Goal: Task Accomplishment & Management: Complete application form

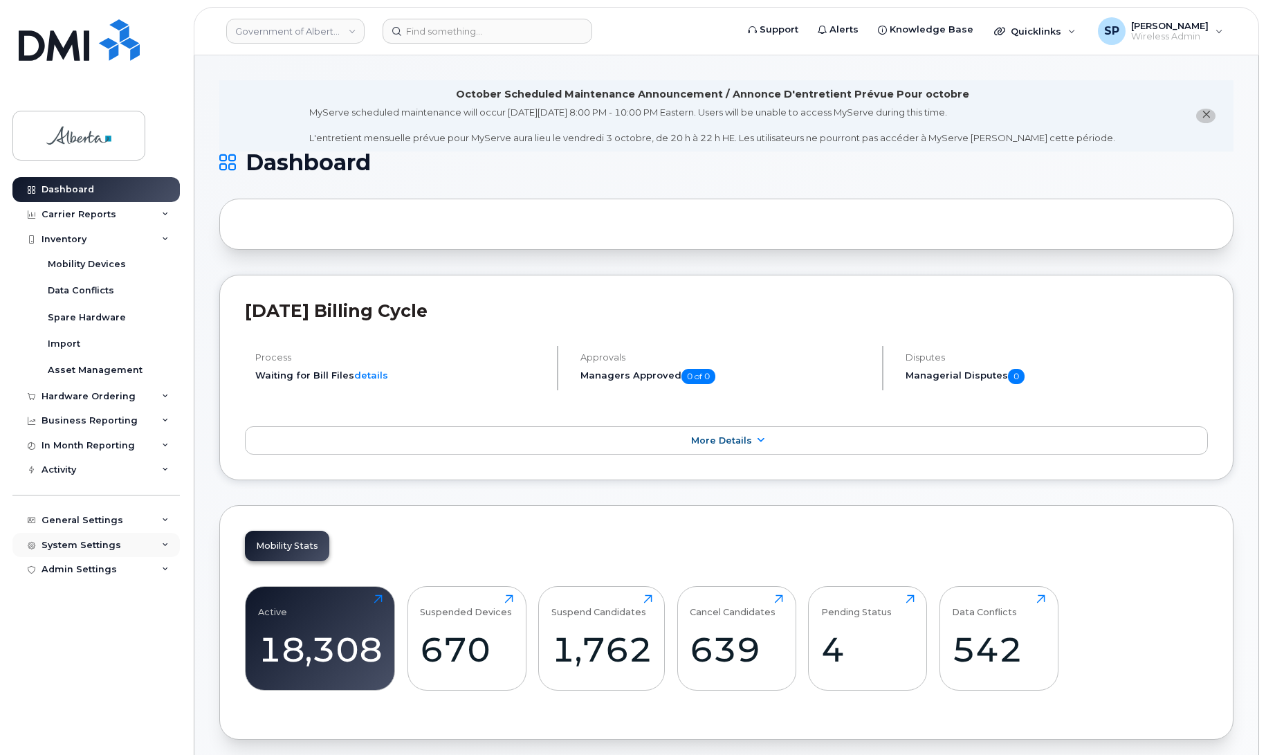
click at [69, 547] on div "System Settings" at bounding box center [82, 545] width 80 height 11
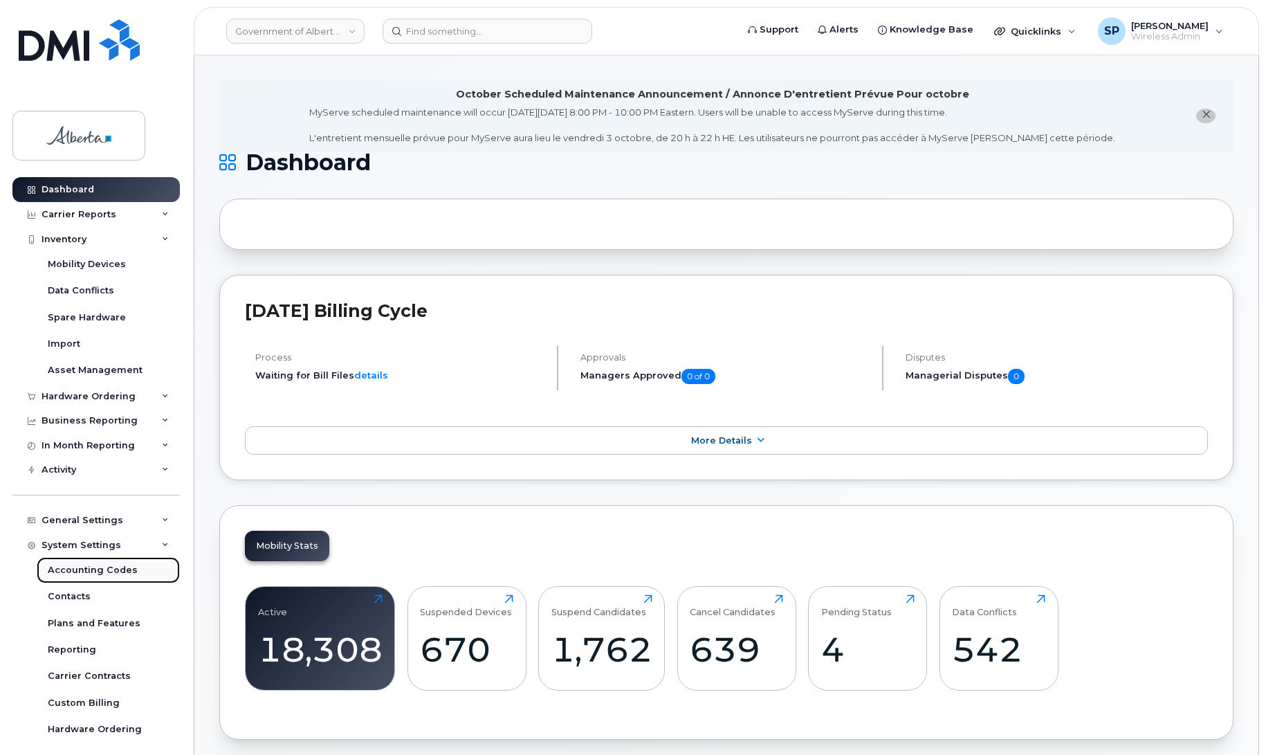
click at [73, 576] on div "Accounting Codes" at bounding box center [93, 570] width 90 height 12
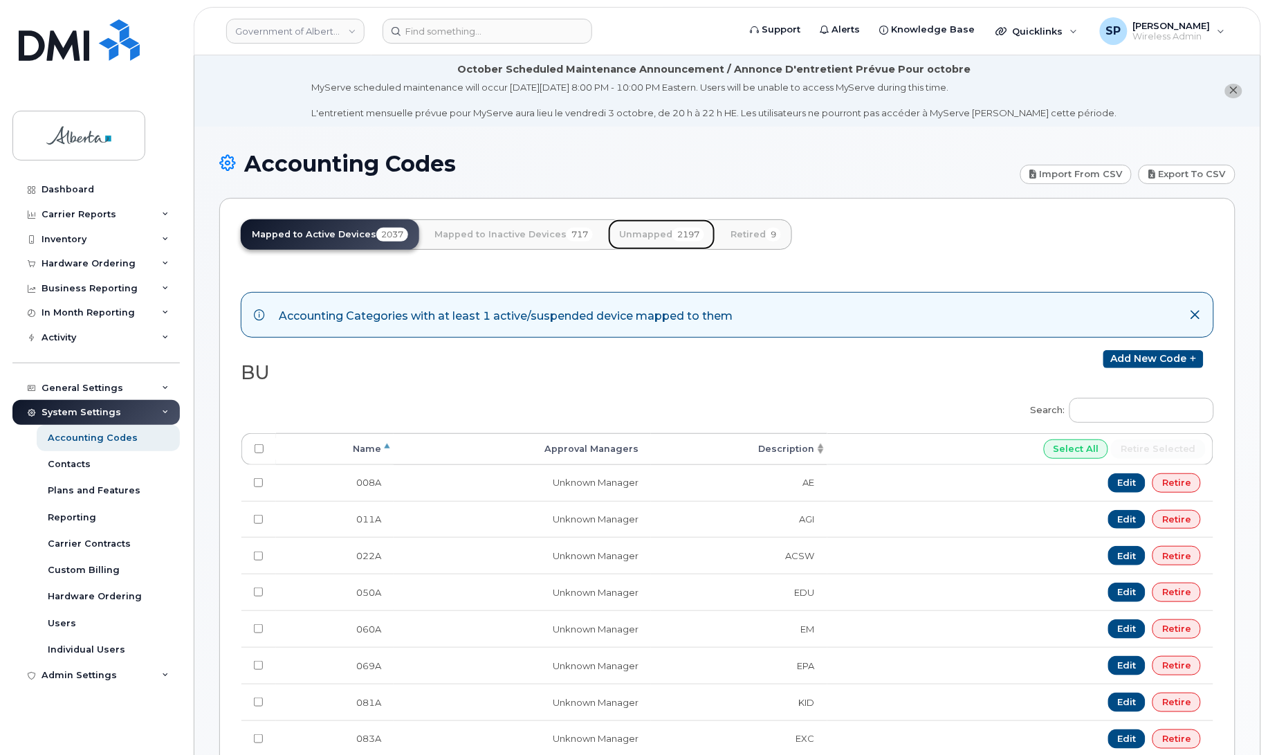
click at [655, 239] on link "Unmapped 2197" at bounding box center [661, 234] width 107 height 30
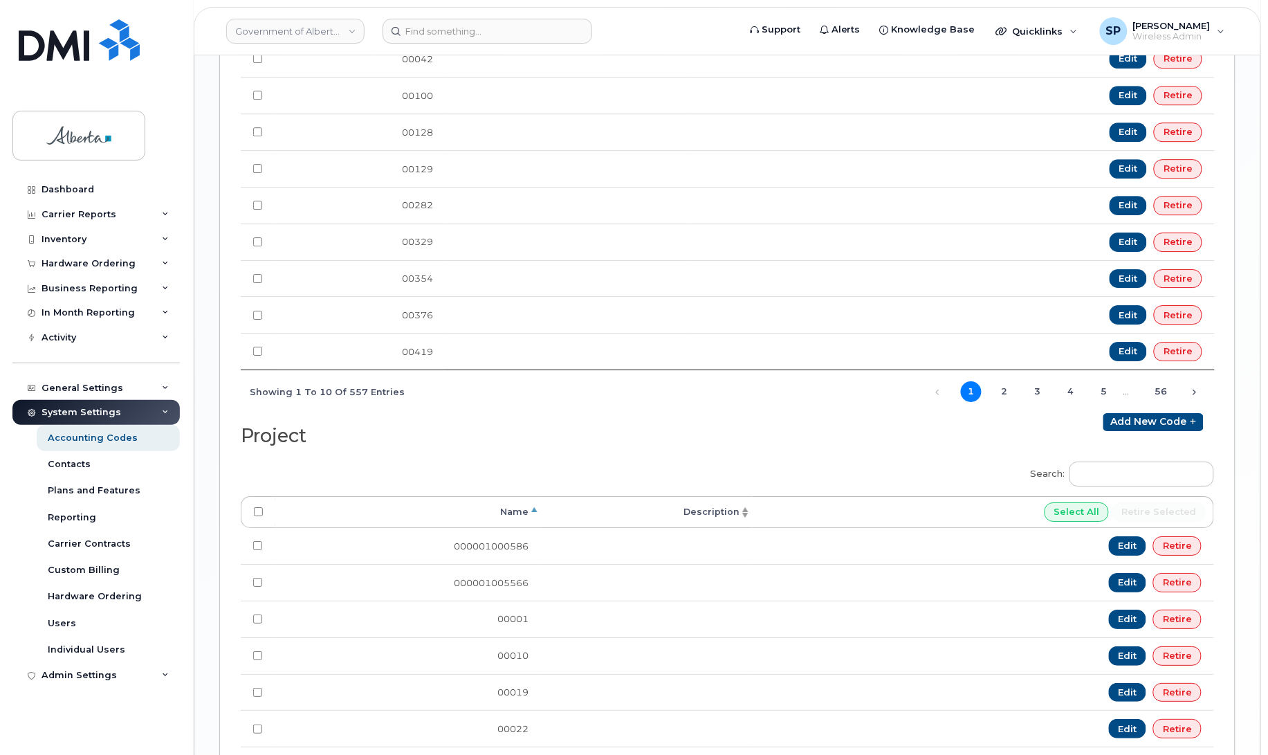
scroll to position [1335, 0]
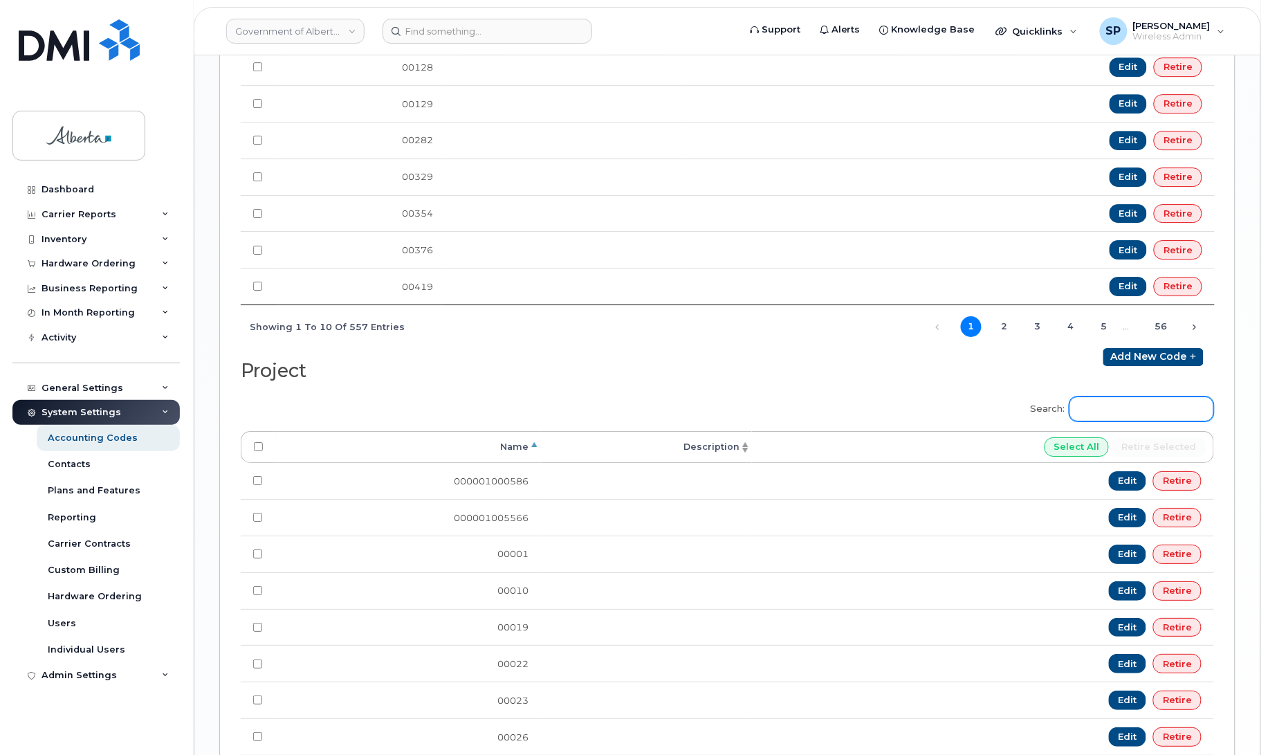
click at [1122, 421] on input "Search:" at bounding box center [1142, 408] width 145 height 25
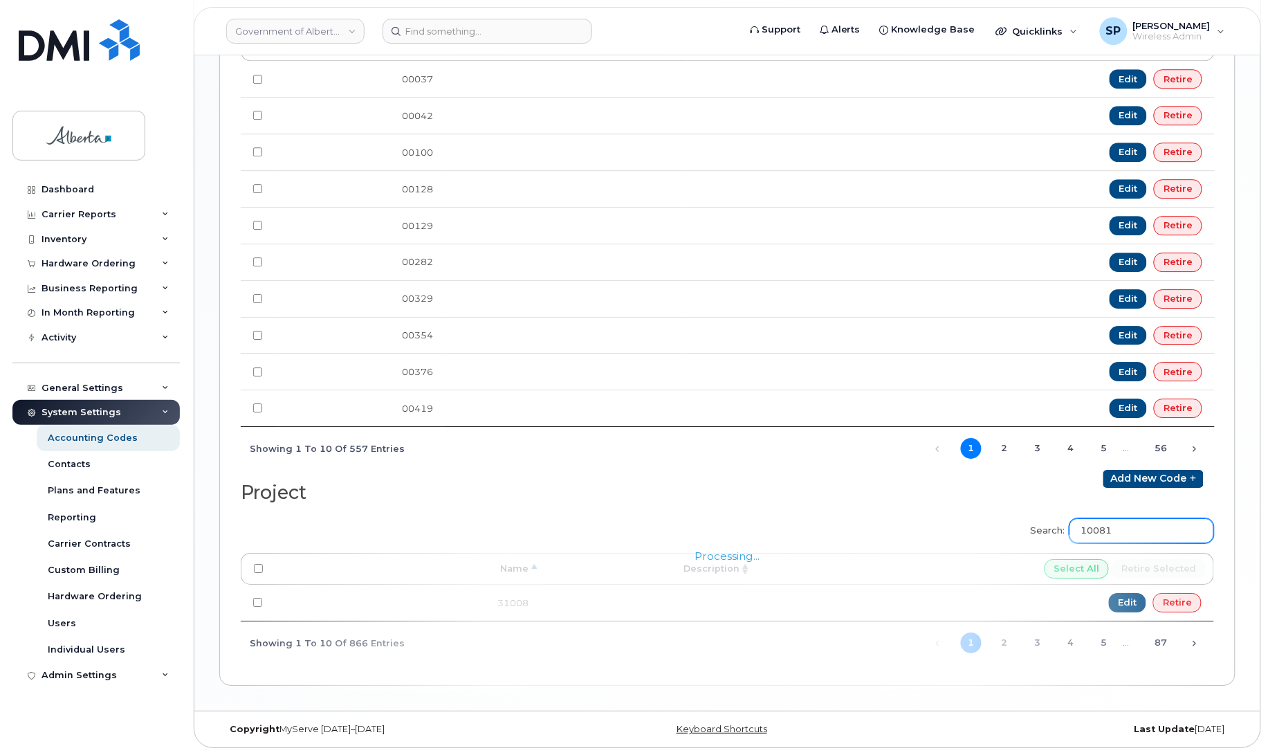
scroll to position [1222, 0]
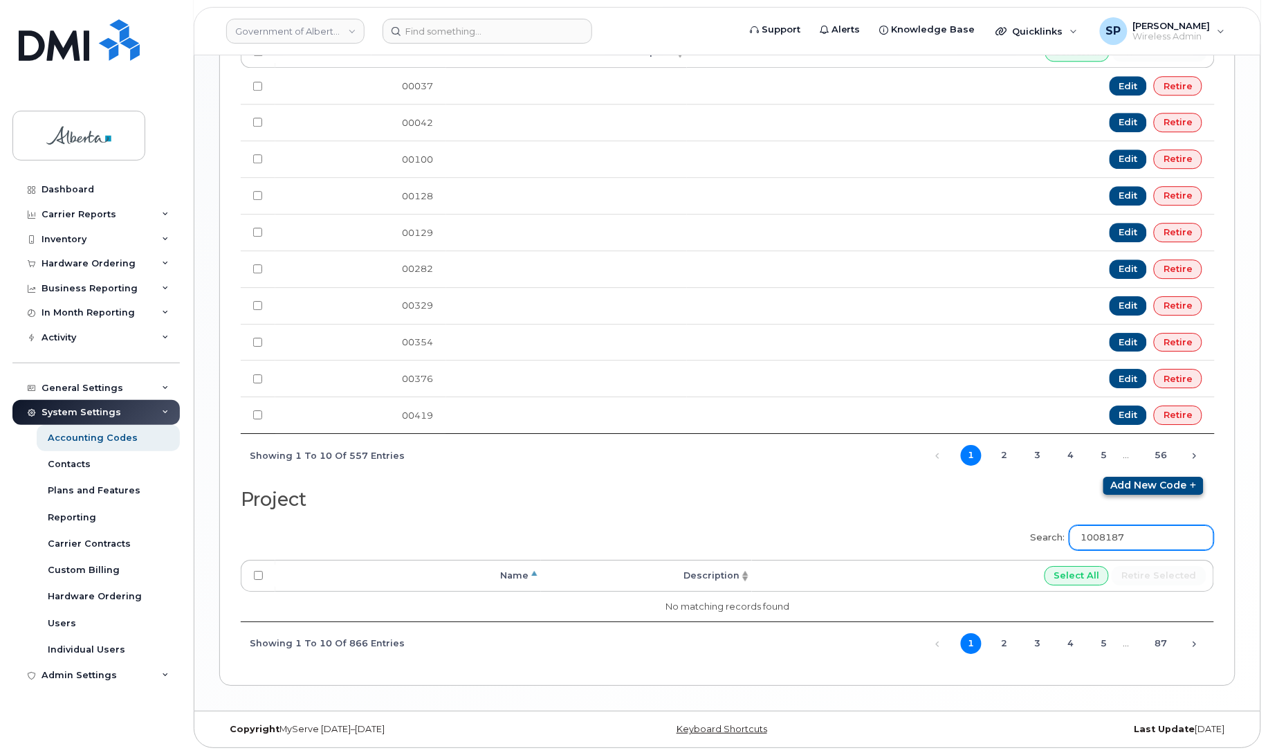
type input "1008187"
click at [1149, 485] on link "Add new code" at bounding box center [1154, 486] width 100 height 18
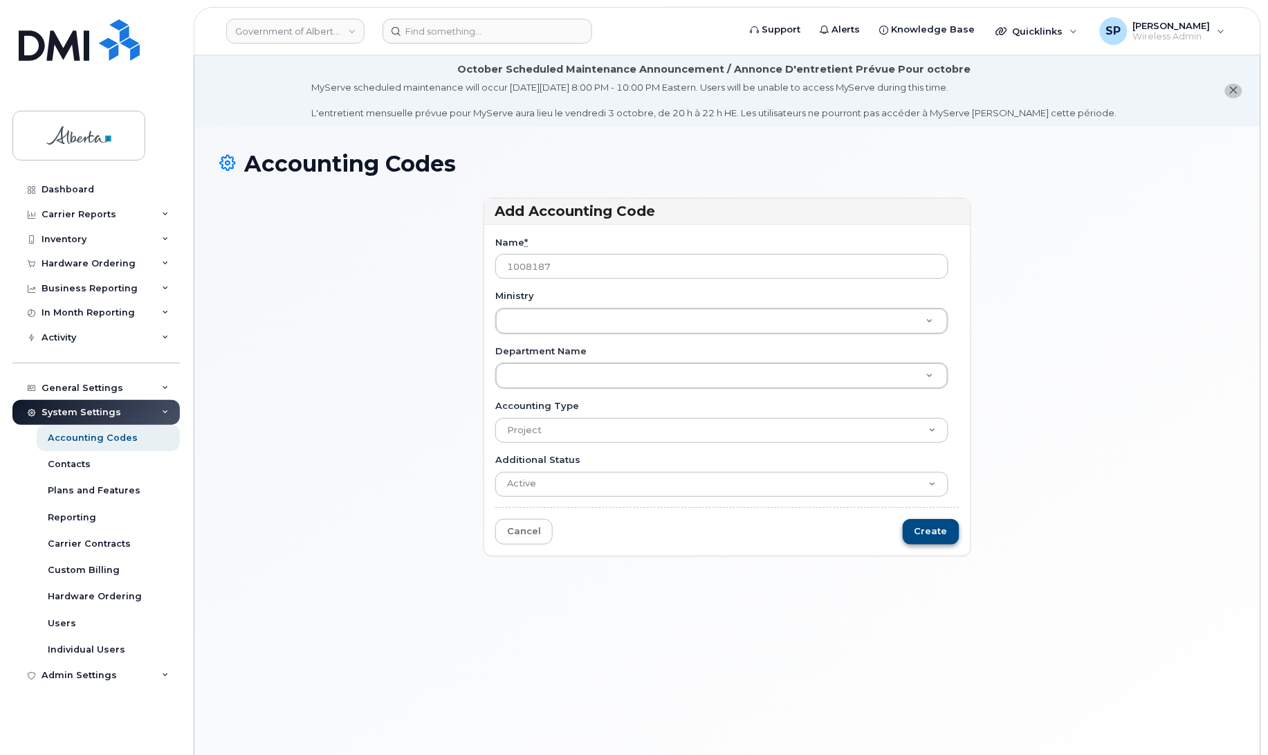
type input "1008187"
click at [935, 533] on input "Create" at bounding box center [931, 532] width 57 height 26
type input "Saving..."
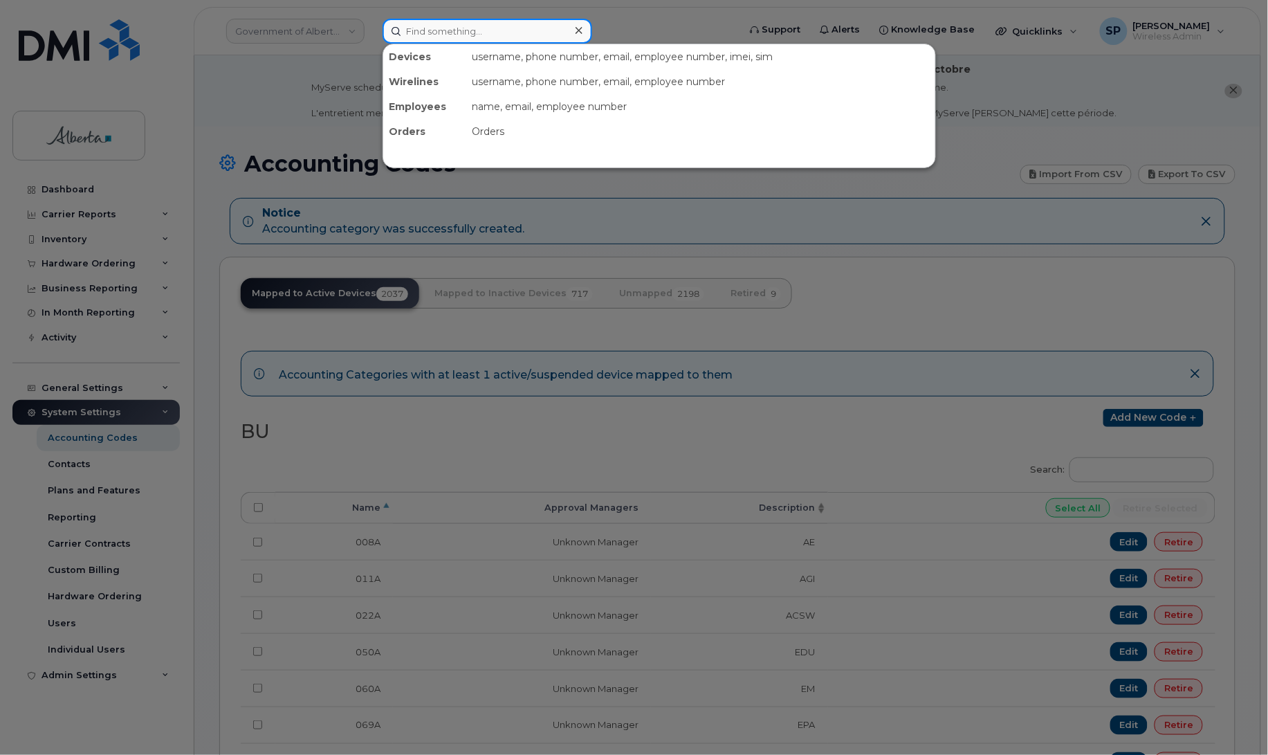
click at [427, 28] on input at bounding box center [488, 31] width 210 height 25
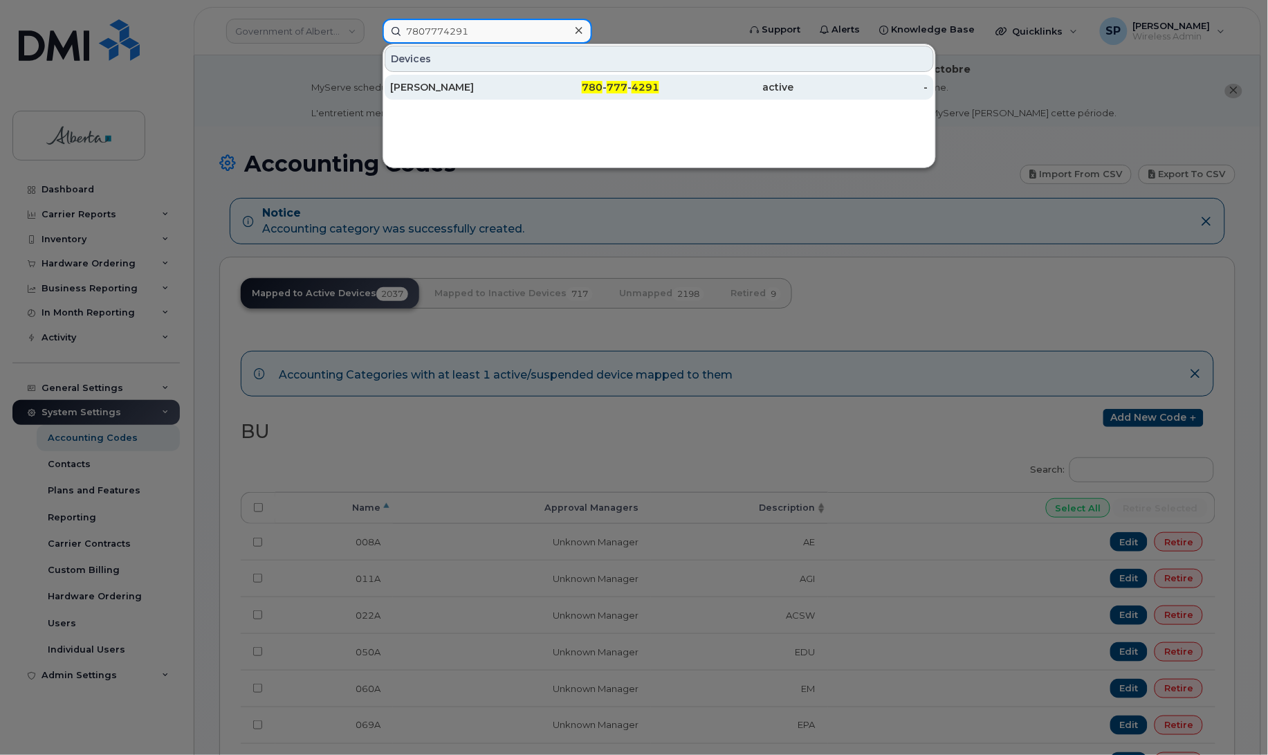
type input "7807774291"
click at [448, 86] on div "Kristin Klein" at bounding box center [457, 87] width 135 height 14
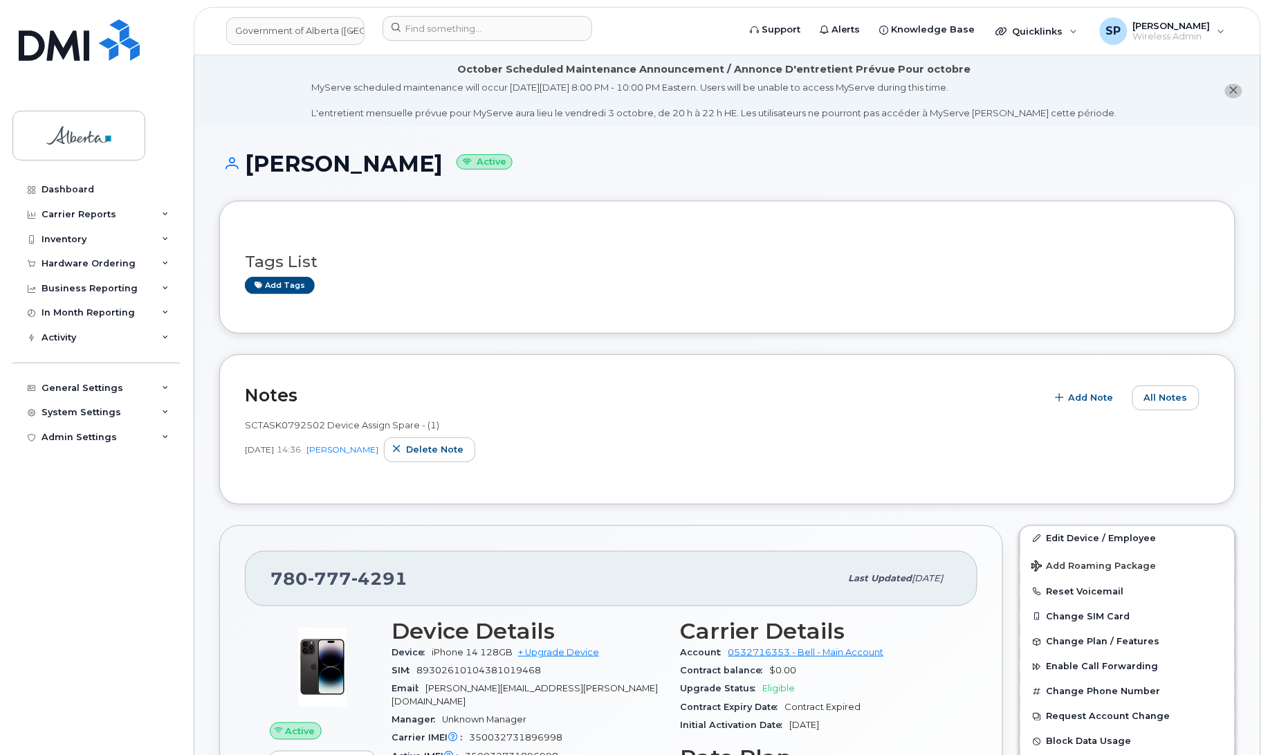
click at [1182, 76] on li "October Scheduled Maintenance Announcement / Annonce D'entretient Prévue Pour o…" at bounding box center [727, 90] width 1066 height 71
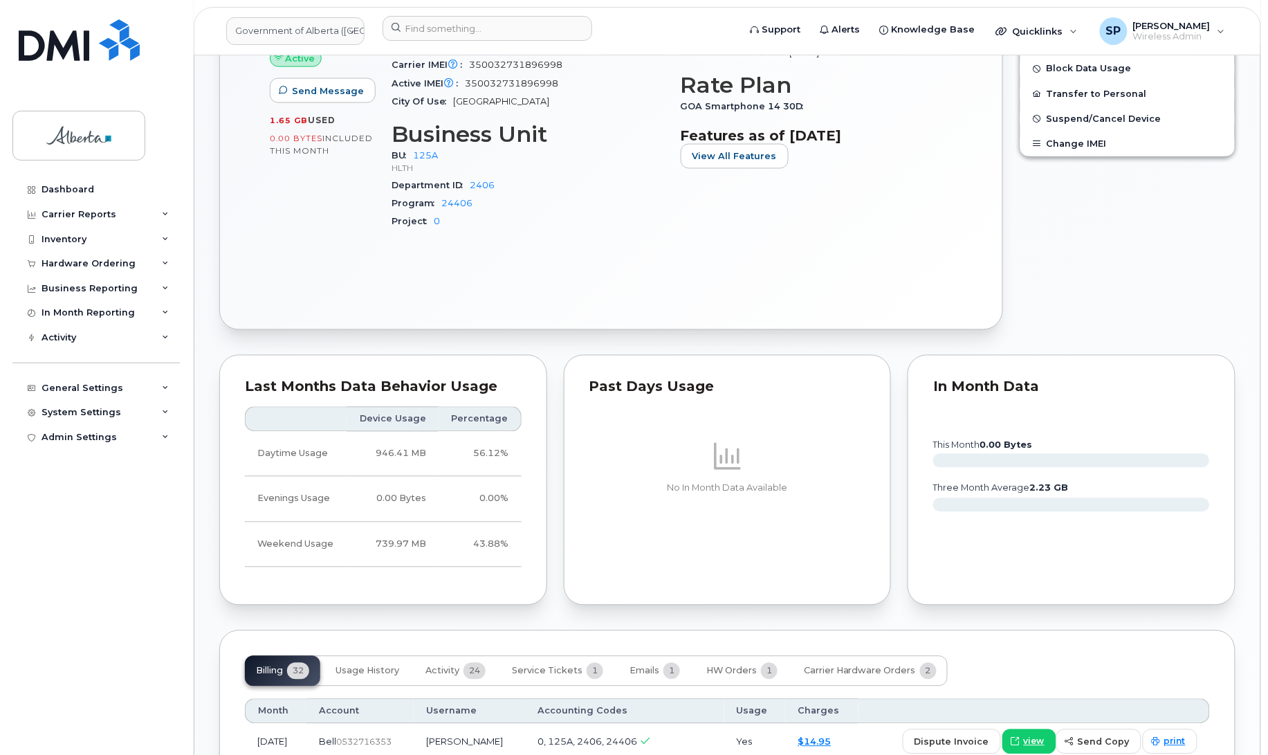
scroll to position [998, 0]
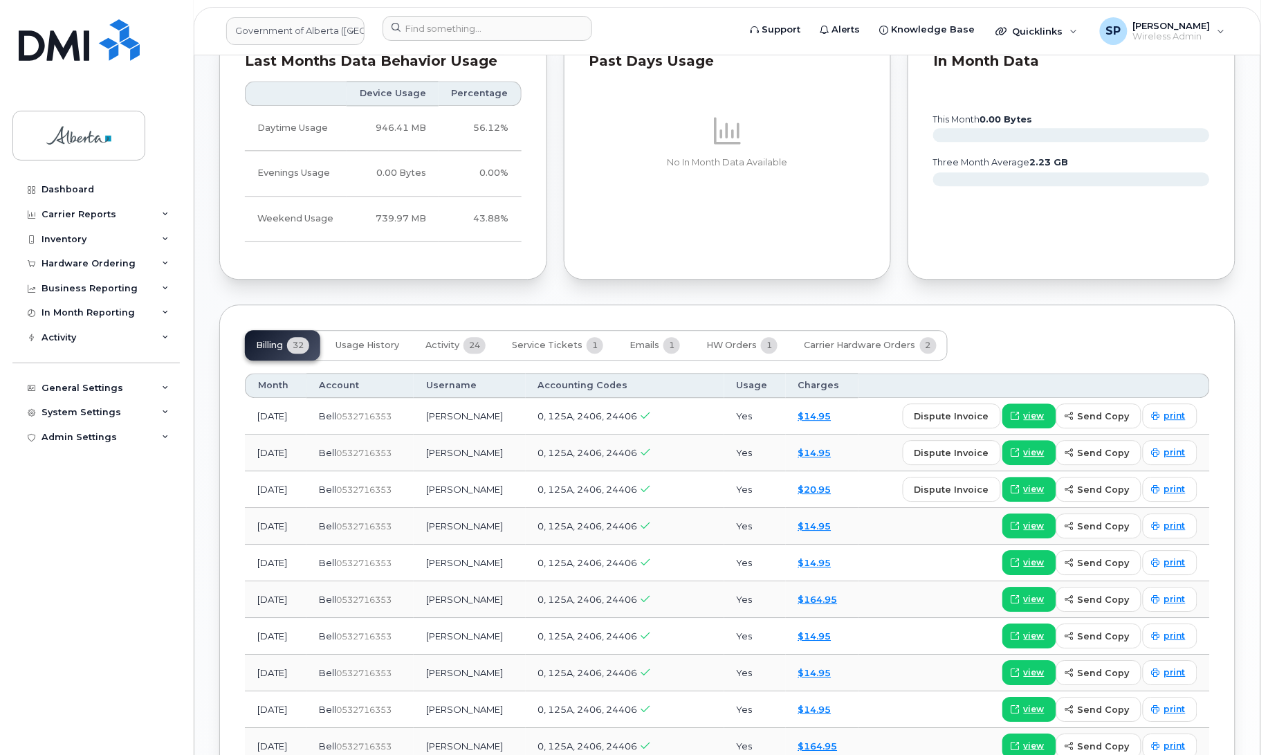
click at [281, 333] on div "Billing 32 Usage History Activity 24 Service Tickets 1 Emails 1 HW Orders 1 Car…" at bounding box center [596, 345] width 703 height 30
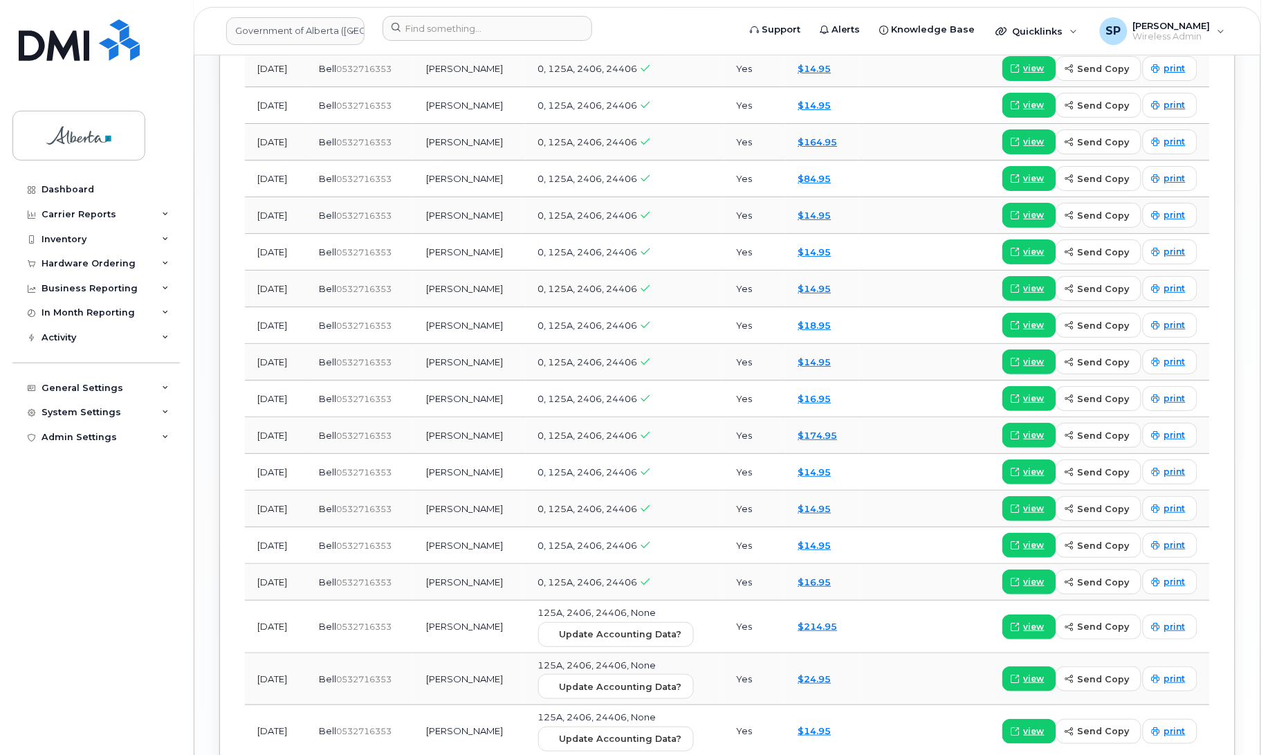
scroll to position [1744, 0]
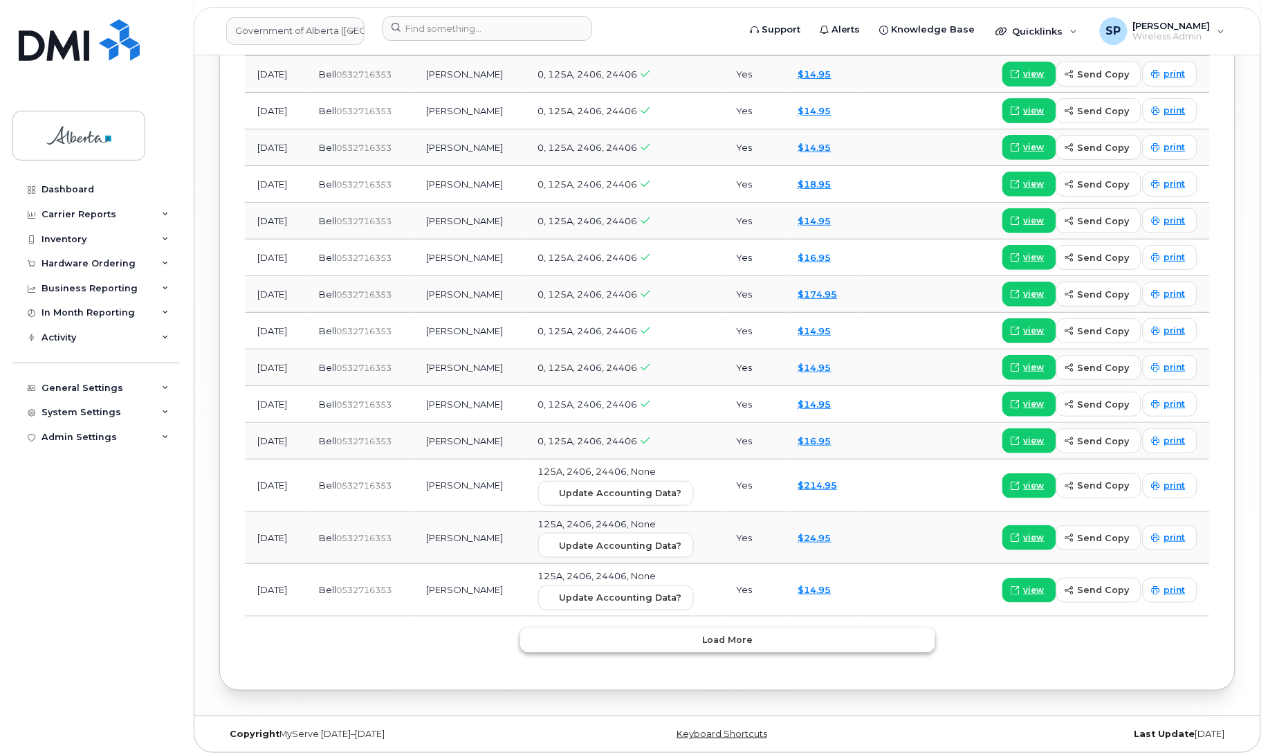
click at [713, 634] on span "Load more" at bounding box center [727, 639] width 51 height 13
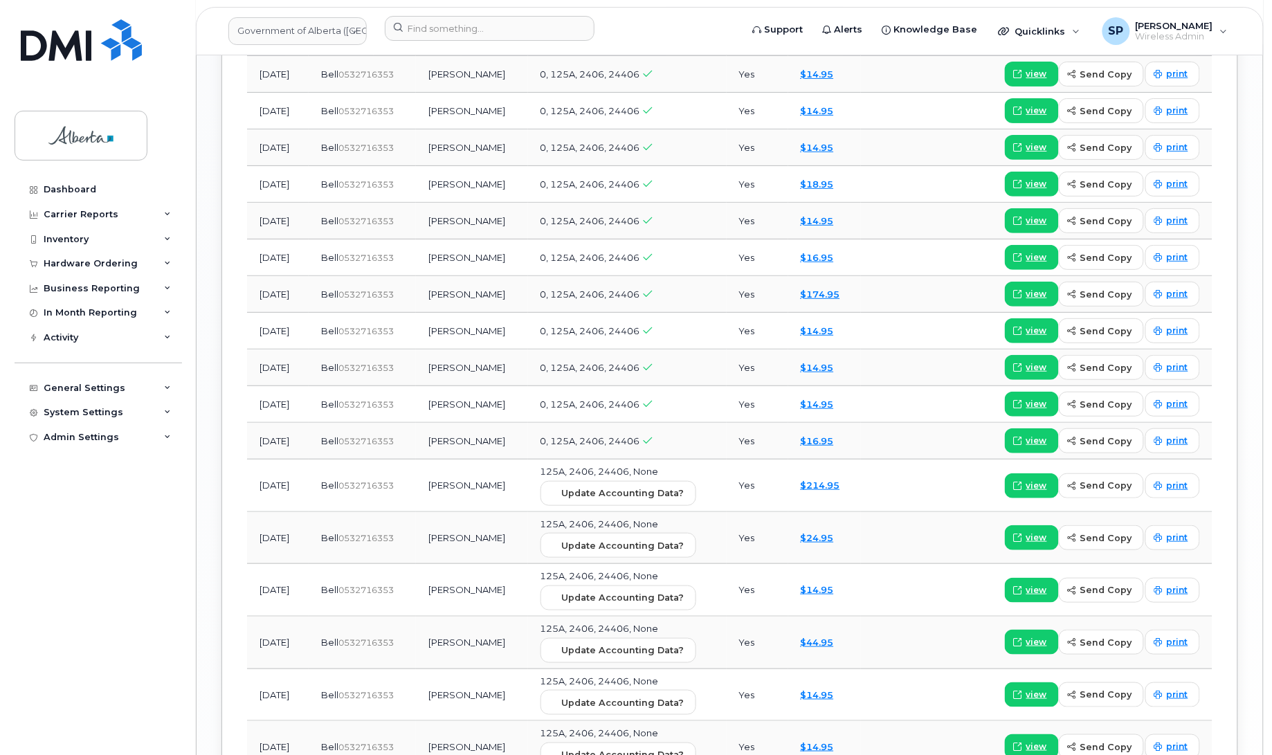
scroll to position [2074, 0]
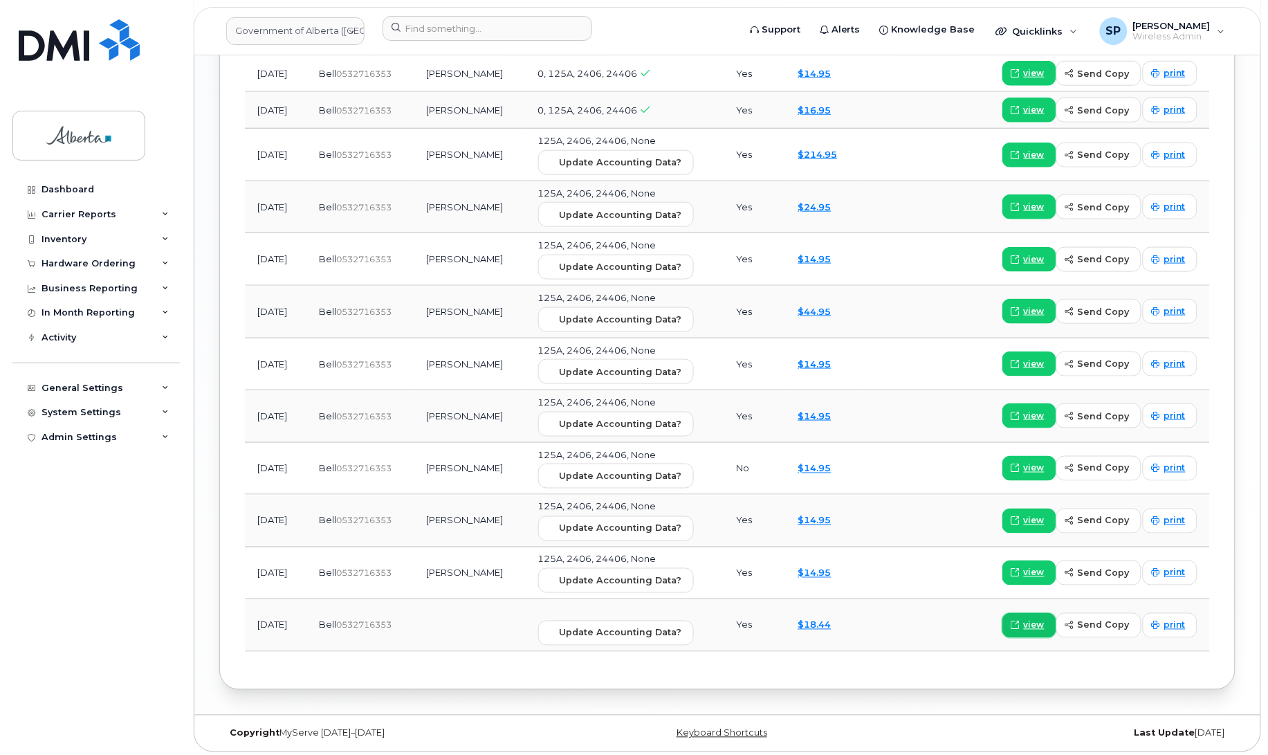
click at [1040, 623] on span "view" at bounding box center [1034, 625] width 21 height 12
click at [1032, 567] on span "view" at bounding box center [1034, 573] width 21 height 12
click at [1038, 621] on span "view" at bounding box center [1034, 625] width 21 height 12
click at [1031, 567] on span "view" at bounding box center [1034, 573] width 21 height 12
click at [1036, 517] on span "view" at bounding box center [1034, 521] width 21 height 12
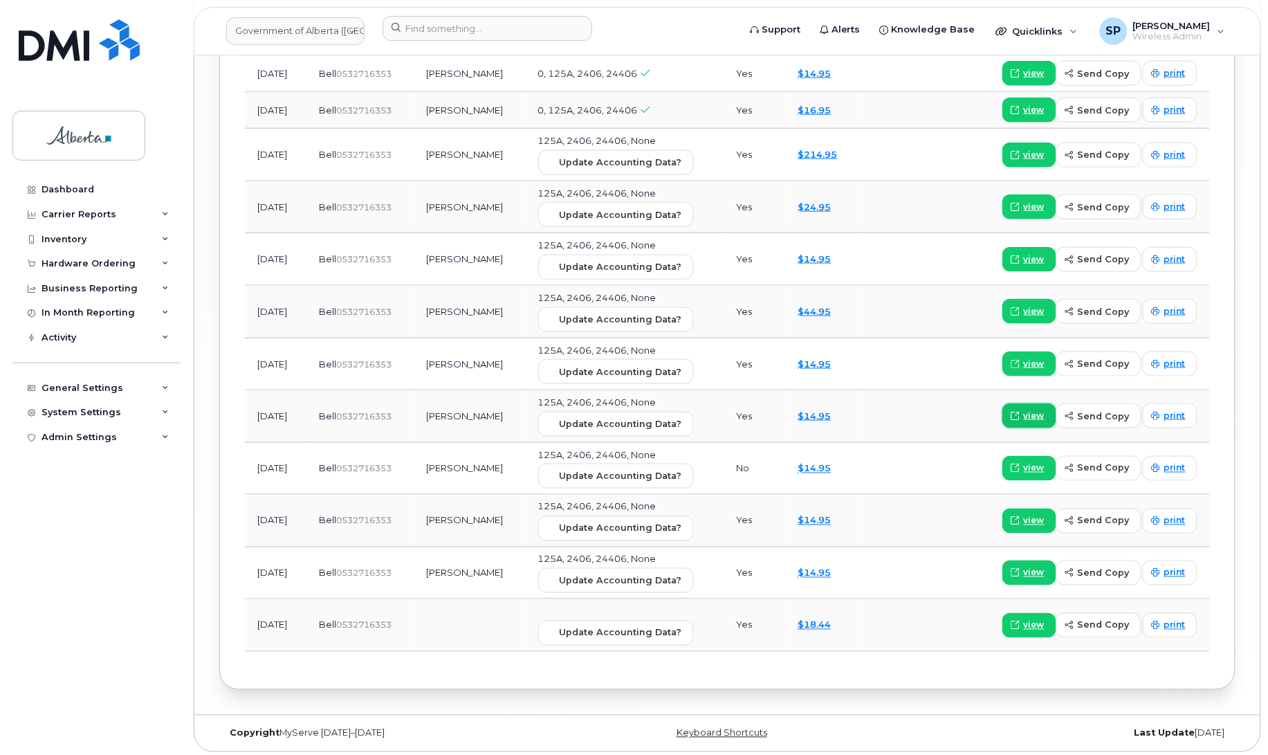
click at [1039, 410] on span "view" at bounding box center [1034, 416] width 21 height 12
click at [1033, 358] on span "view" at bounding box center [1034, 364] width 21 height 12
click at [1043, 358] on span "view" at bounding box center [1037, 364] width 21 height 12
click at [1033, 308] on span "view" at bounding box center [1037, 311] width 21 height 12
click at [1039, 253] on span "view" at bounding box center [1037, 259] width 21 height 12
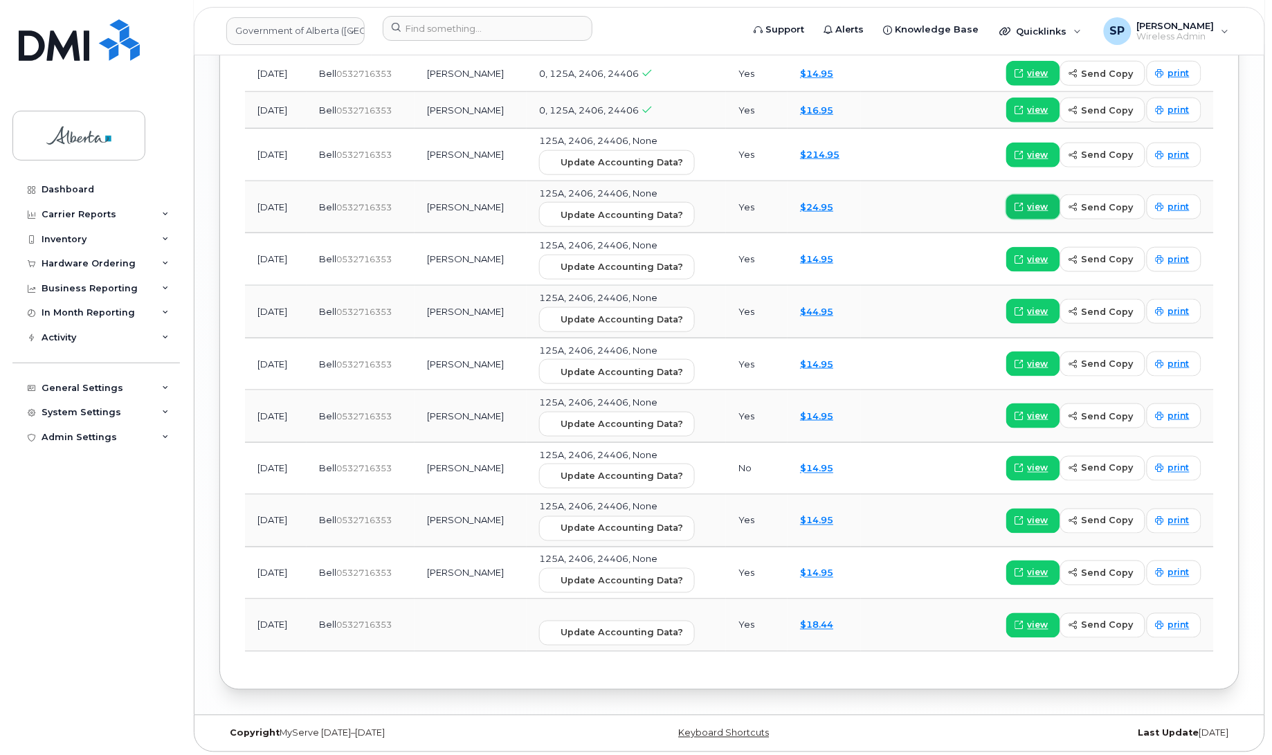
click at [1039, 201] on span "view" at bounding box center [1037, 207] width 21 height 12
click at [1035, 149] on span "view" at bounding box center [1037, 155] width 21 height 12
click at [1040, 104] on span "view" at bounding box center [1037, 110] width 21 height 12
click at [1035, 67] on span "view" at bounding box center [1037, 73] width 21 height 12
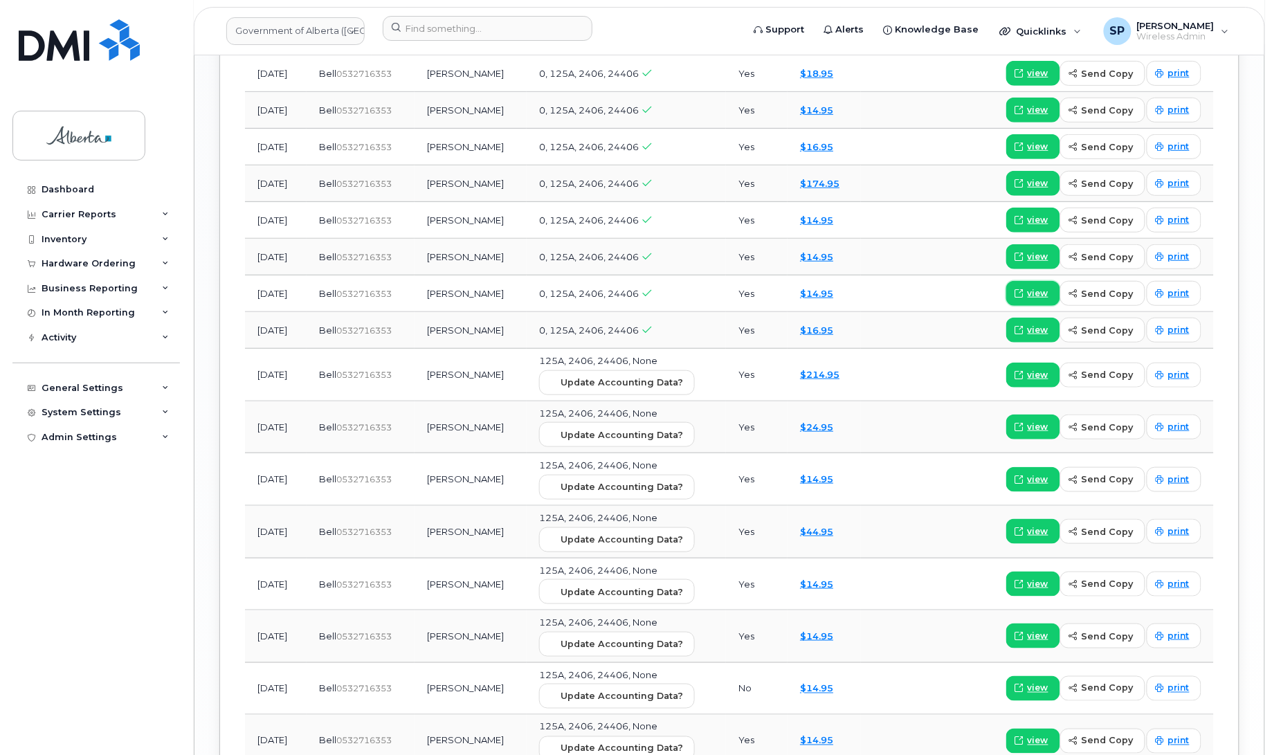
scroll to position [1845, 0]
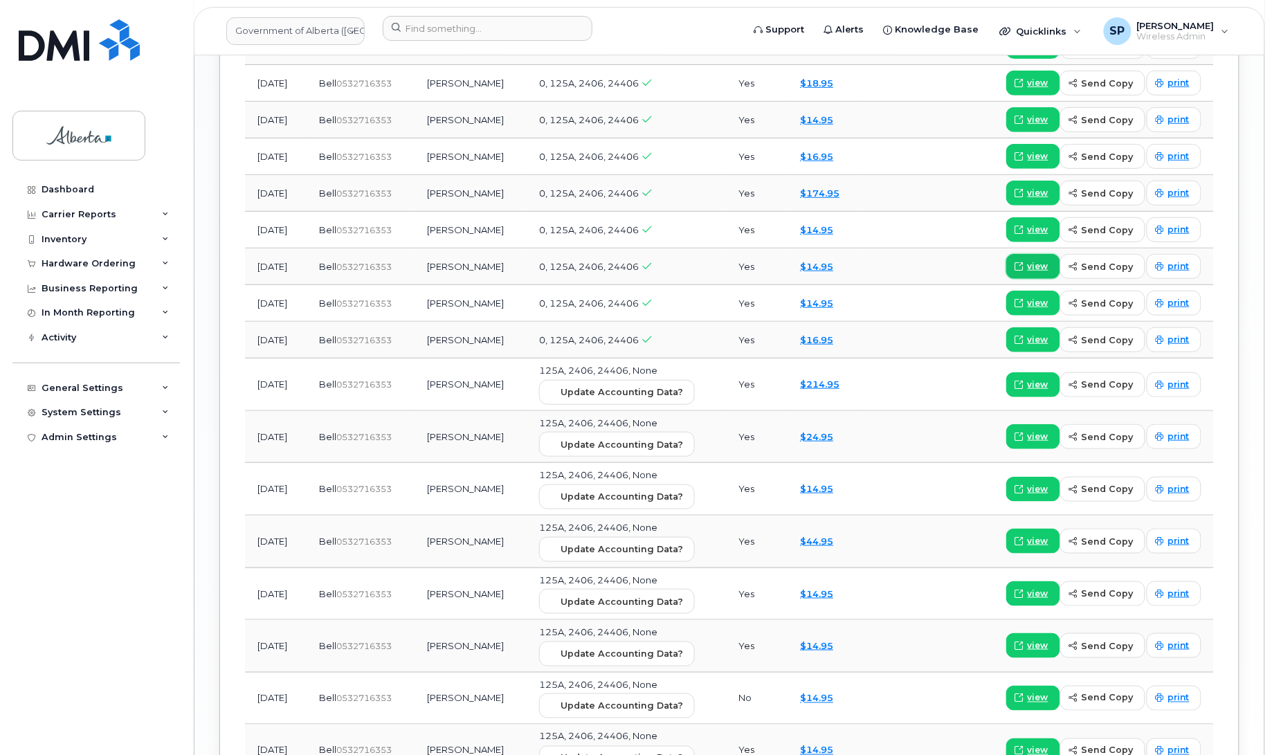
click at [1042, 261] on span "view" at bounding box center [1037, 266] width 21 height 12
click at [1035, 223] on span "view" at bounding box center [1037, 229] width 21 height 12
click at [1040, 187] on span "view" at bounding box center [1037, 193] width 21 height 12
click at [1054, 146] on link "view" at bounding box center [1033, 156] width 54 height 25
click at [1036, 150] on span "view" at bounding box center [1037, 156] width 21 height 12
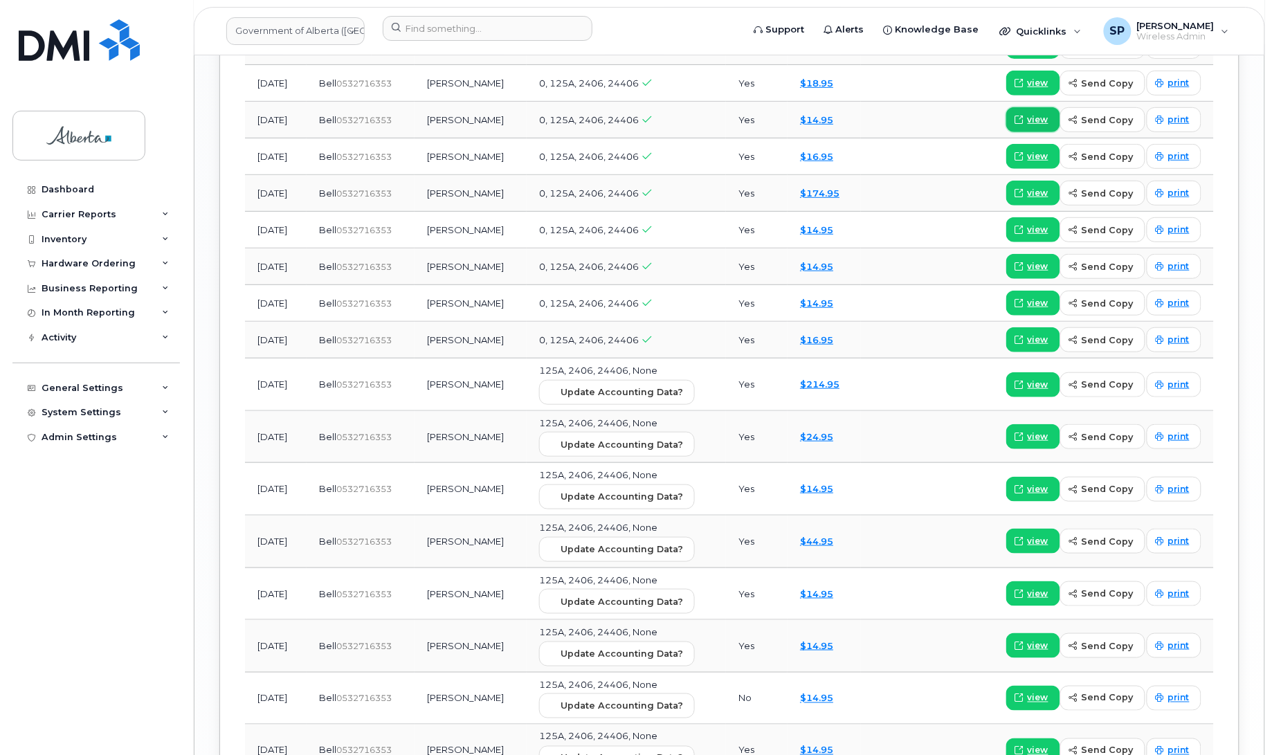
click at [1039, 114] on span "view" at bounding box center [1037, 119] width 21 height 12
click at [1032, 77] on span "view" at bounding box center [1037, 83] width 21 height 12
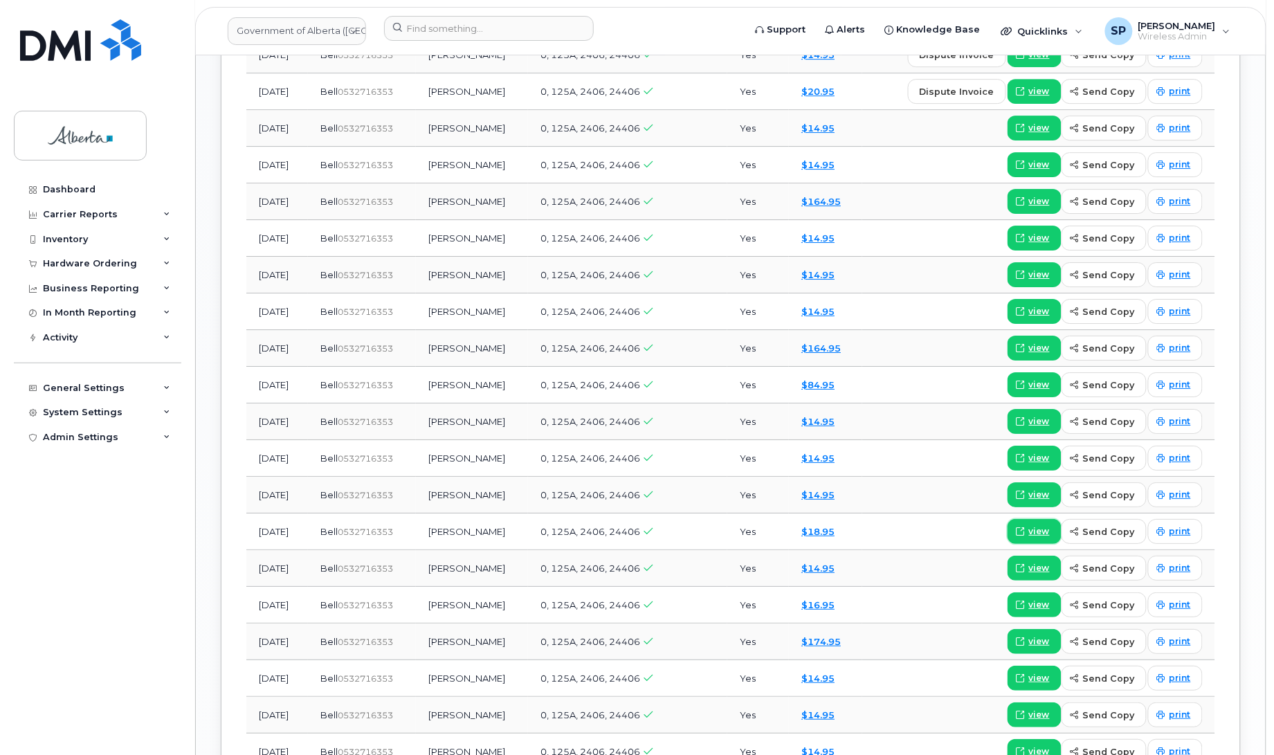
scroll to position [1358, 0]
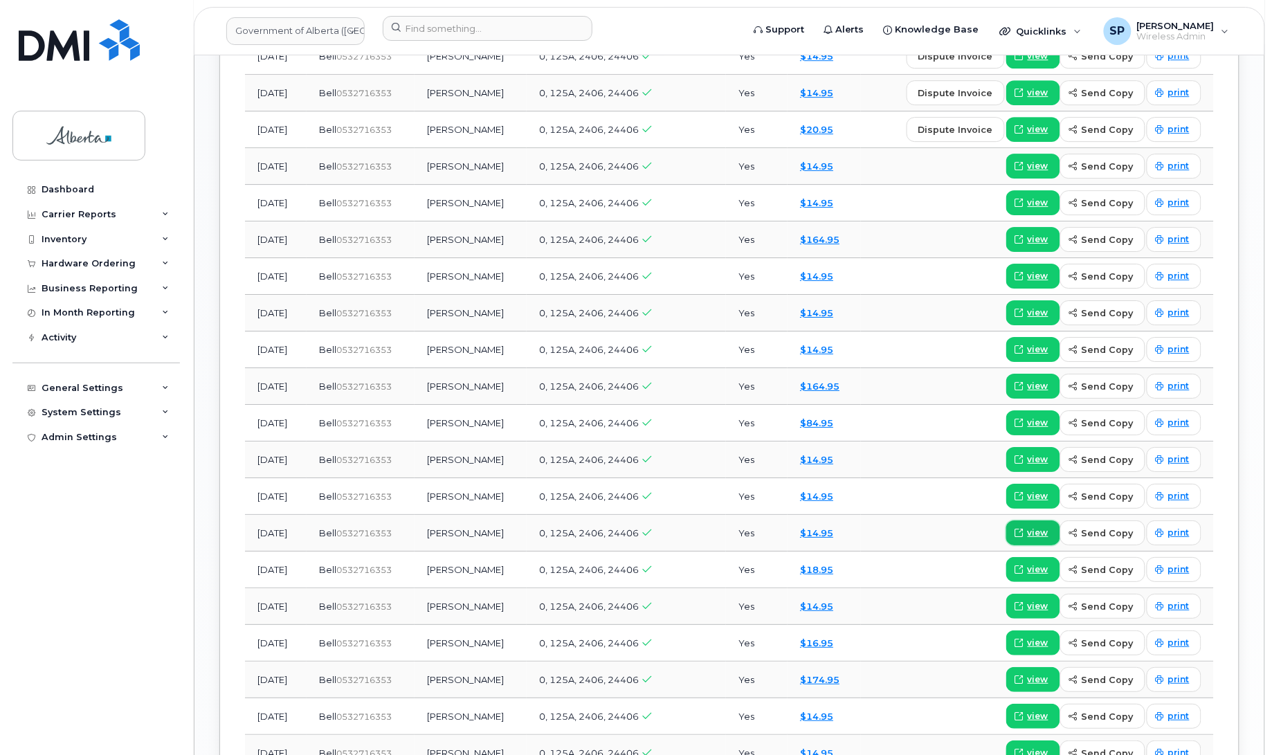
click at [1045, 527] on span "view" at bounding box center [1037, 533] width 21 height 12
click at [1031, 490] on span "view" at bounding box center [1037, 496] width 21 height 12
click at [1048, 417] on span "view" at bounding box center [1037, 423] width 21 height 12
click at [1039, 380] on span "view" at bounding box center [1037, 386] width 21 height 12
click at [1042, 343] on span "view" at bounding box center [1037, 349] width 21 height 12
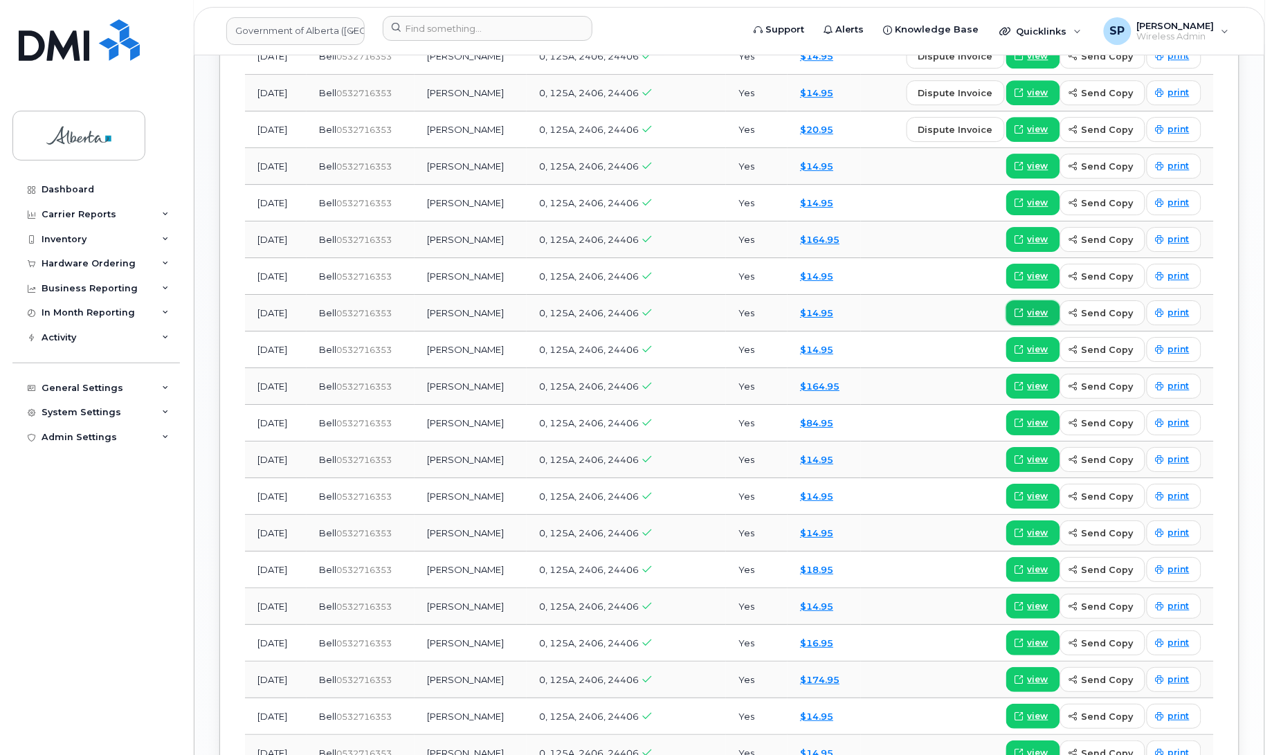
click at [1046, 307] on span "view" at bounding box center [1037, 313] width 21 height 12
click at [1036, 271] on span "view" at bounding box center [1037, 276] width 21 height 12
click at [1041, 233] on span "view" at bounding box center [1037, 239] width 21 height 12
click at [1040, 196] on span "view" at bounding box center [1040, 202] width 21 height 12
click at [1039, 160] on span "view" at bounding box center [1040, 166] width 21 height 12
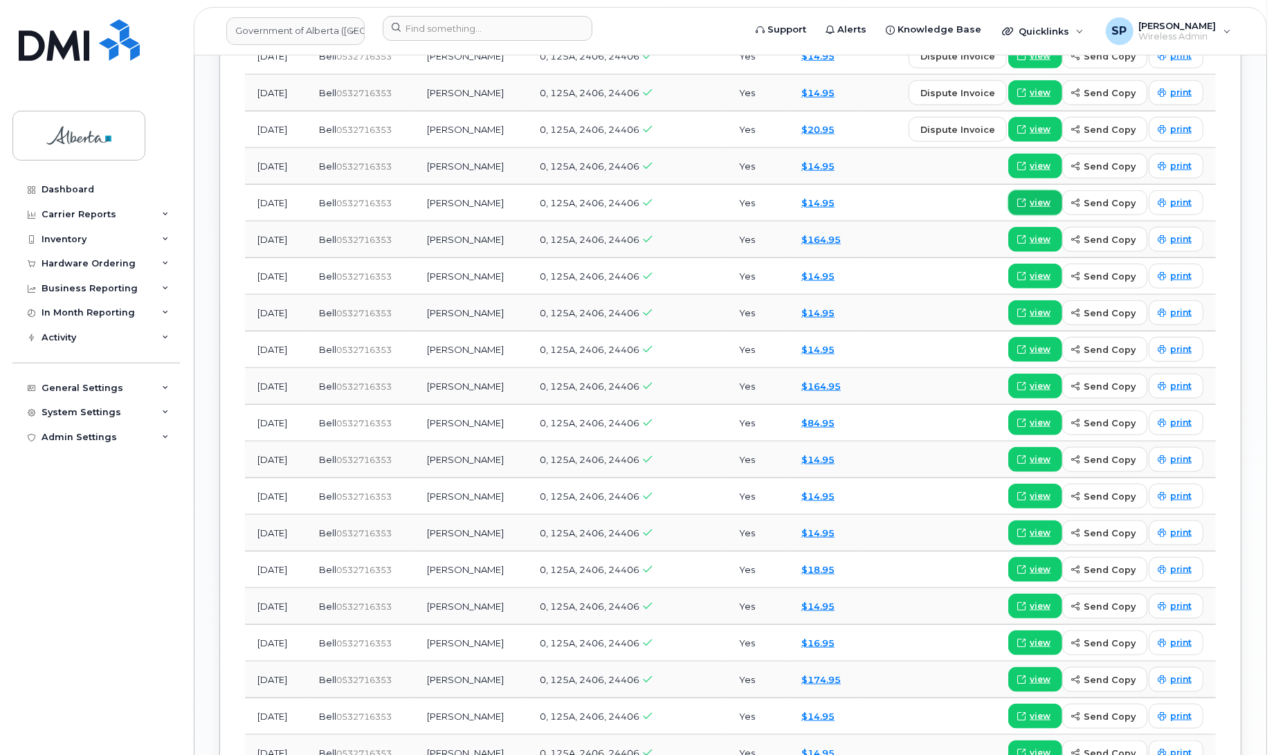
click at [1039, 196] on span "view" at bounding box center [1040, 202] width 21 height 12
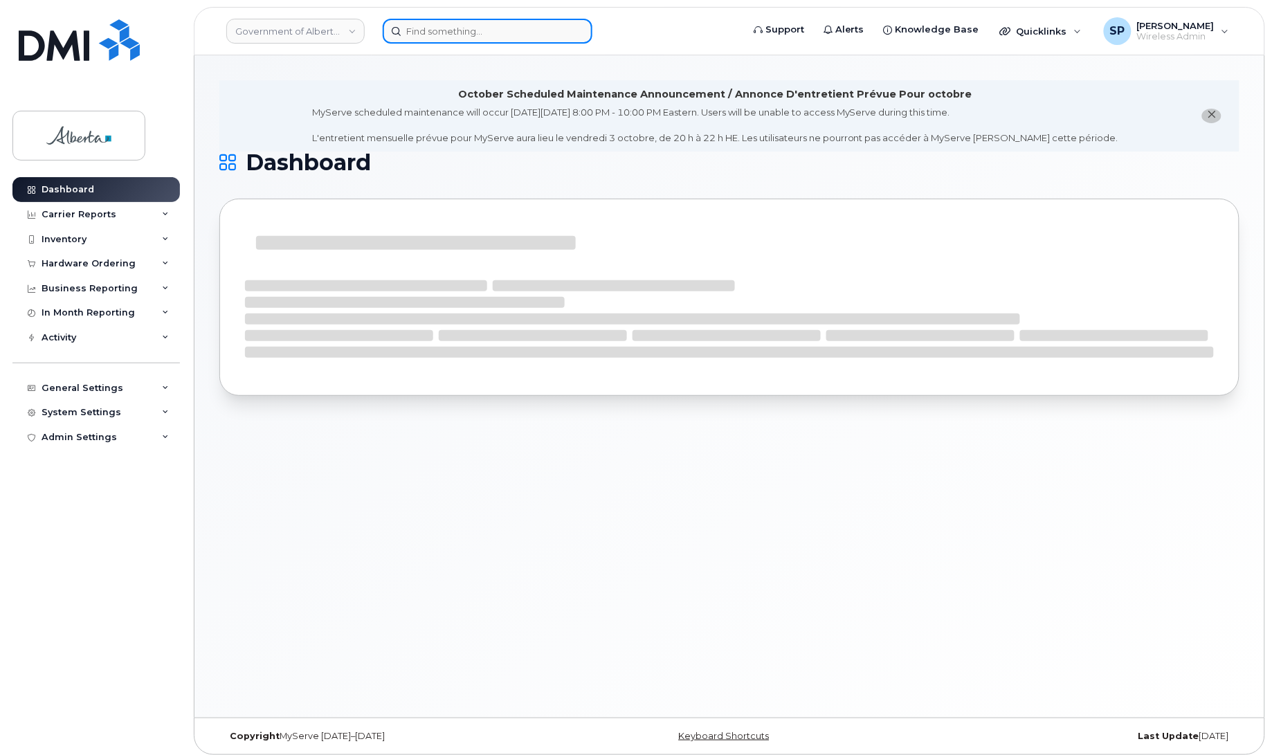
drag, startPoint x: 485, startPoint y: 26, endPoint x: 490, endPoint y: 35, distance: 9.6
click at [485, 28] on input at bounding box center [488, 31] width 210 height 25
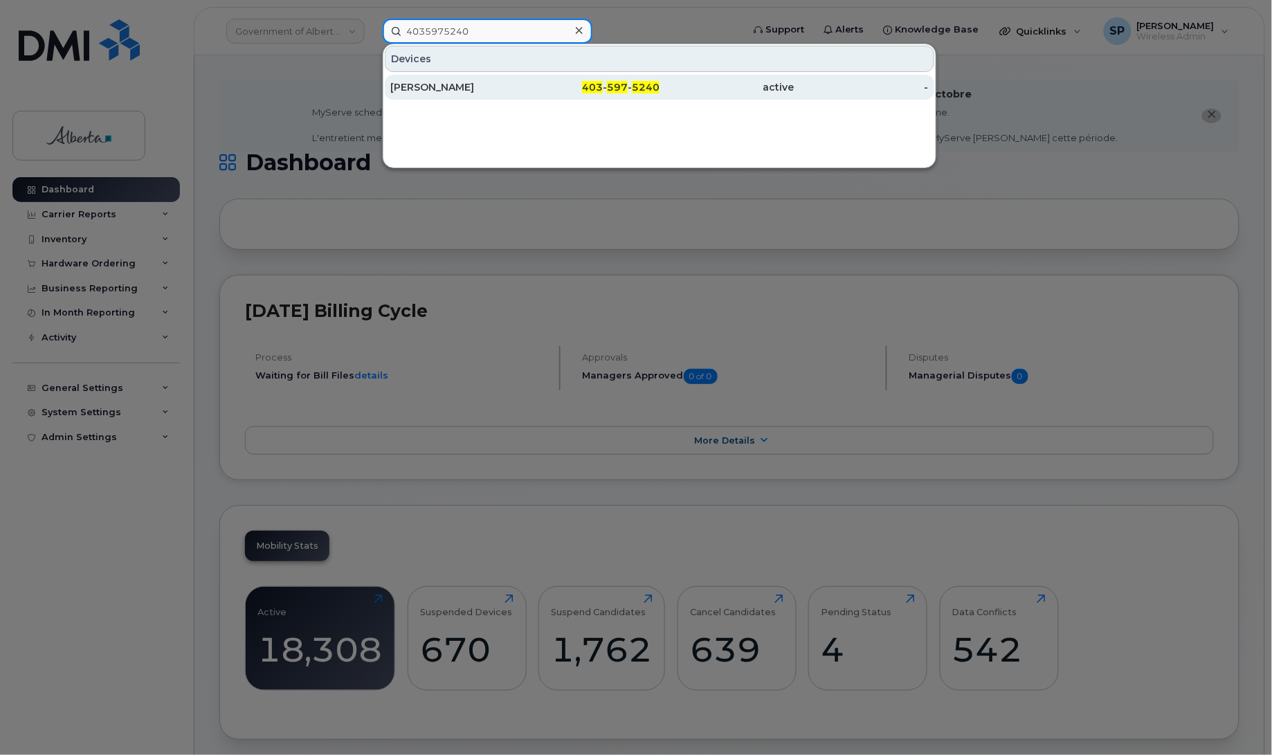
type input "4035975240"
click at [437, 85] on div "Elyse Levy" at bounding box center [457, 87] width 135 height 14
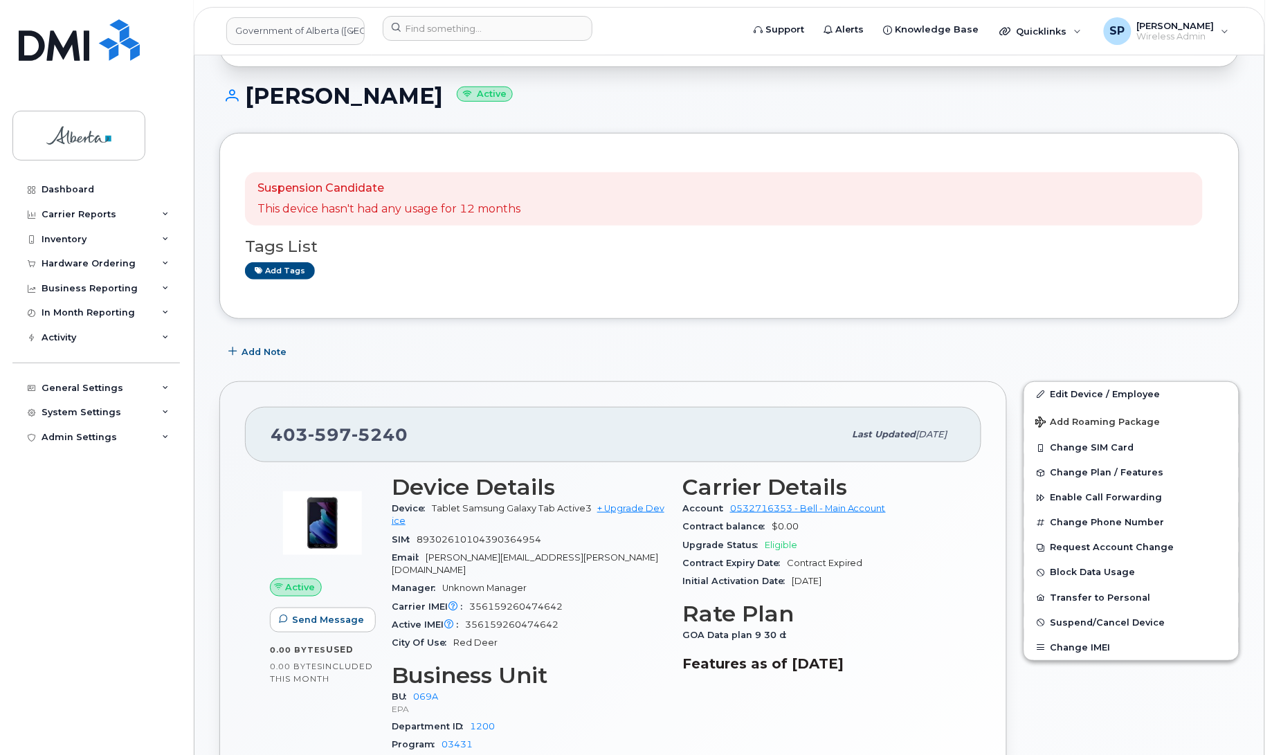
scroll to position [91, 0]
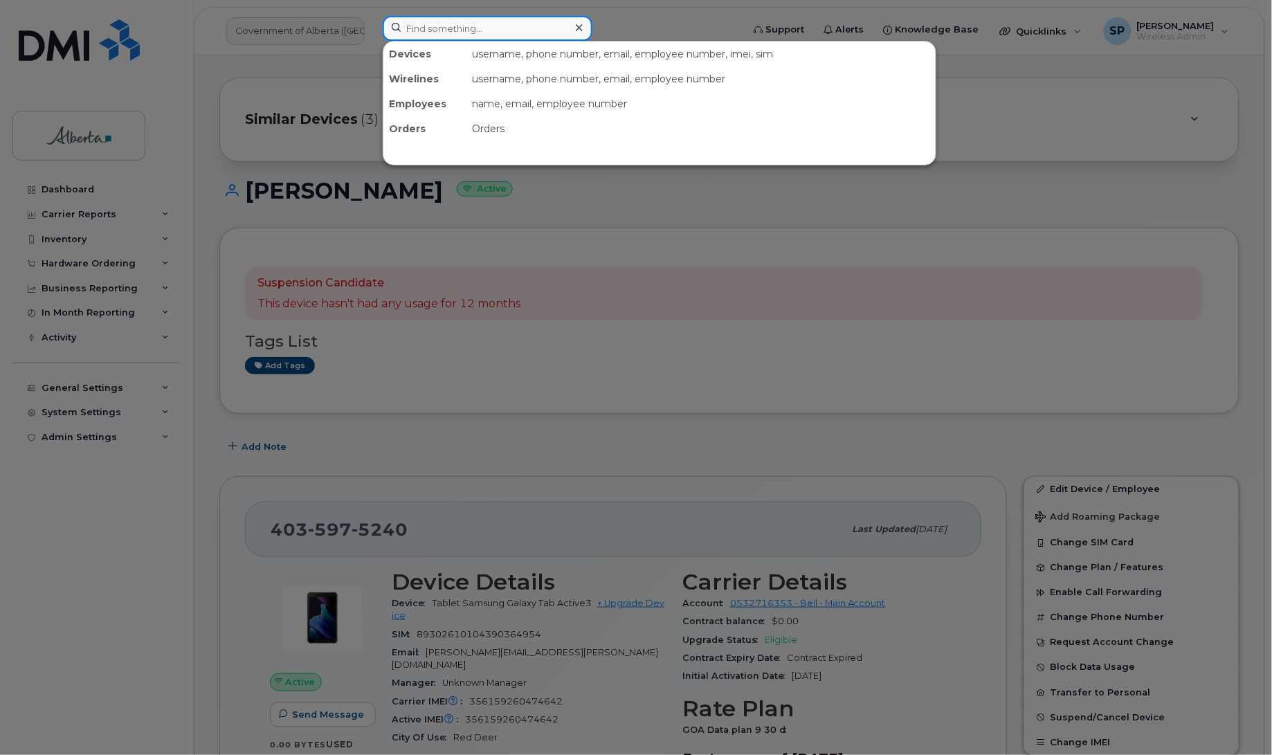
click at [465, 28] on input at bounding box center [488, 28] width 210 height 25
paste input "Eliot.Retorno"
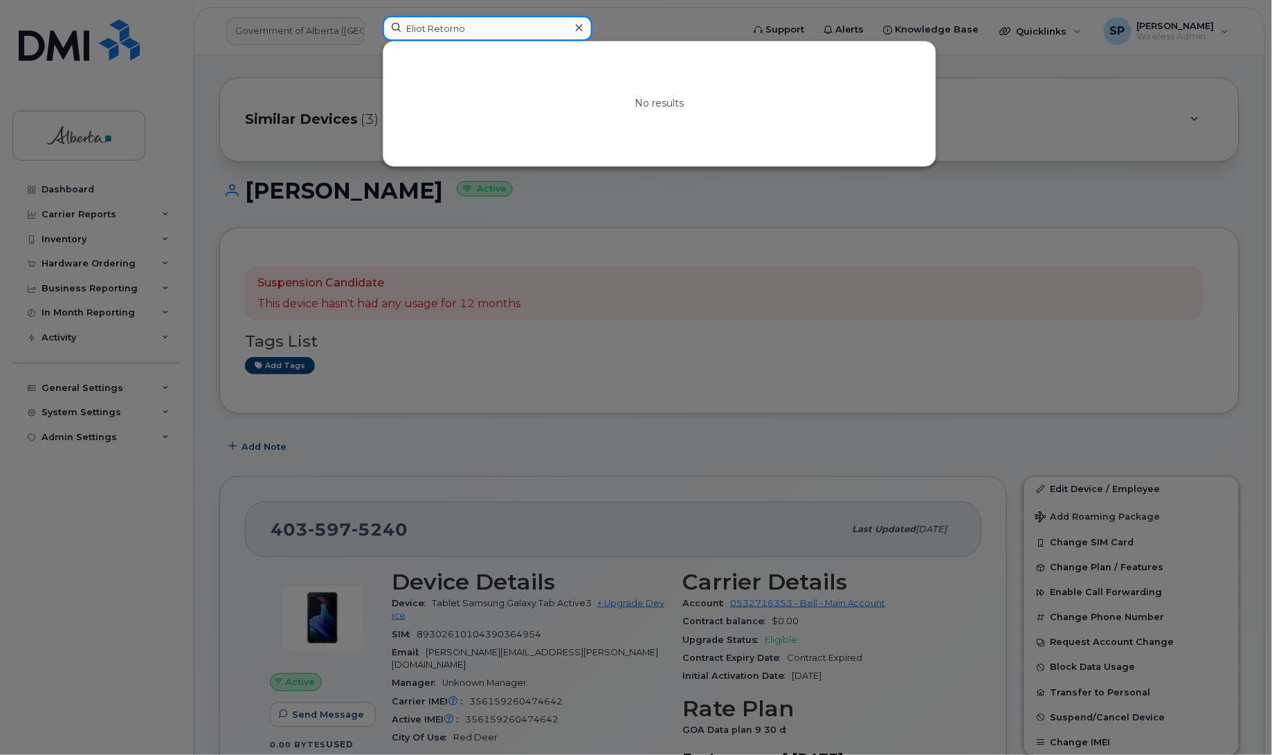
drag, startPoint x: 464, startPoint y: 32, endPoint x: 361, endPoint y: 33, distance: 103.1
click at [372, 33] on div "Eliot Retorno No results" at bounding box center [558, 31] width 372 height 30
paste input "lie.Departeur"
click at [432, 32] on input "Ellie.Departeur" at bounding box center [488, 28] width 210 height 25
drag, startPoint x: 489, startPoint y: 33, endPoint x: 358, endPoint y: 39, distance: 131.6
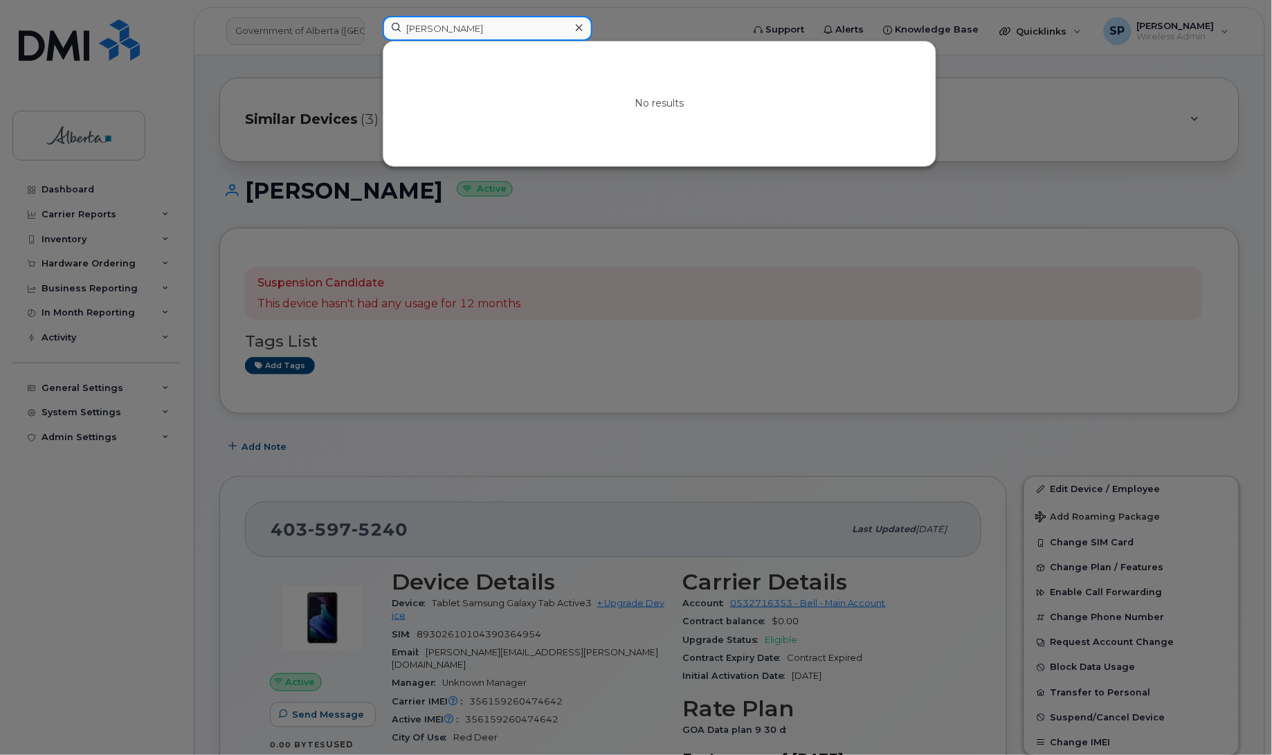
click at [372, 39] on div "Ellie Departeur No results" at bounding box center [558, 31] width 372 height 30
paste input "y.Testarossa"
drag, startPoint x: 475, startPoint y: 33, endPoint x: 331, endPoint y: 26, distance: 144.8
click at [372, 26] on div "Elly Testarossa No results" at bounding box center [558, 31] width 372 height 30
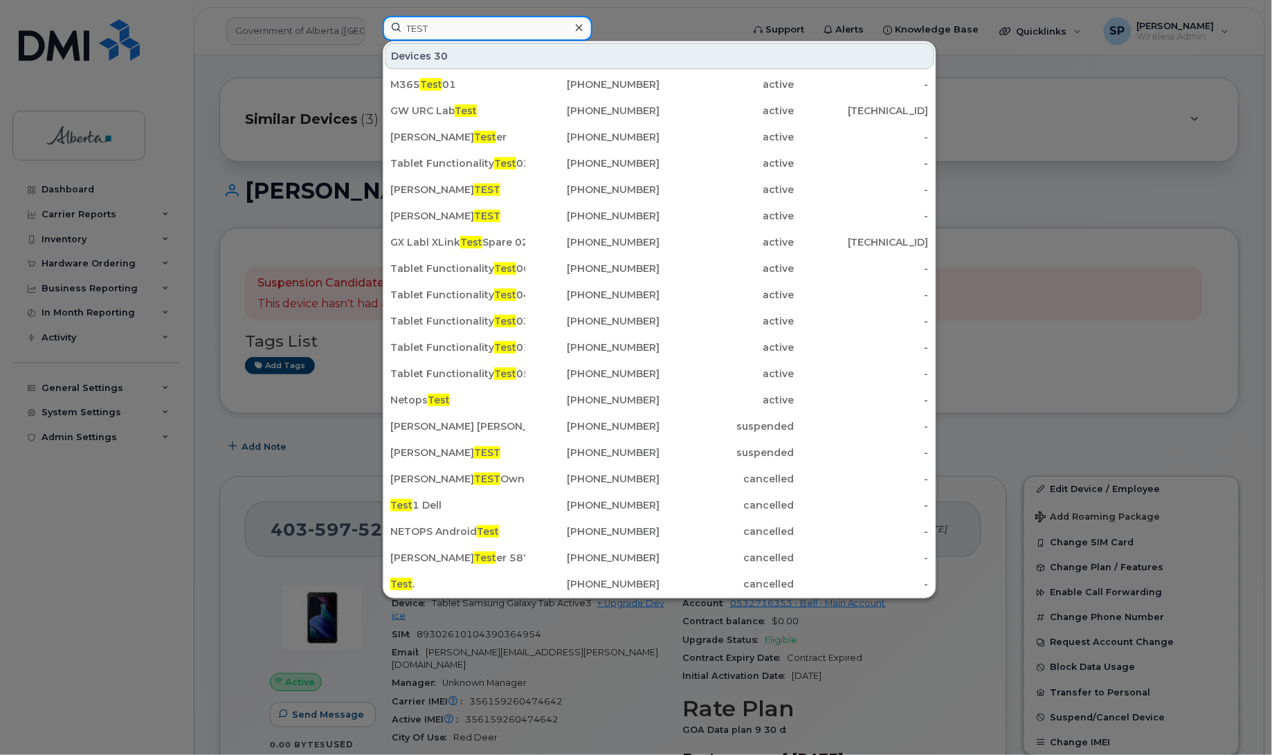
type input "TEST"
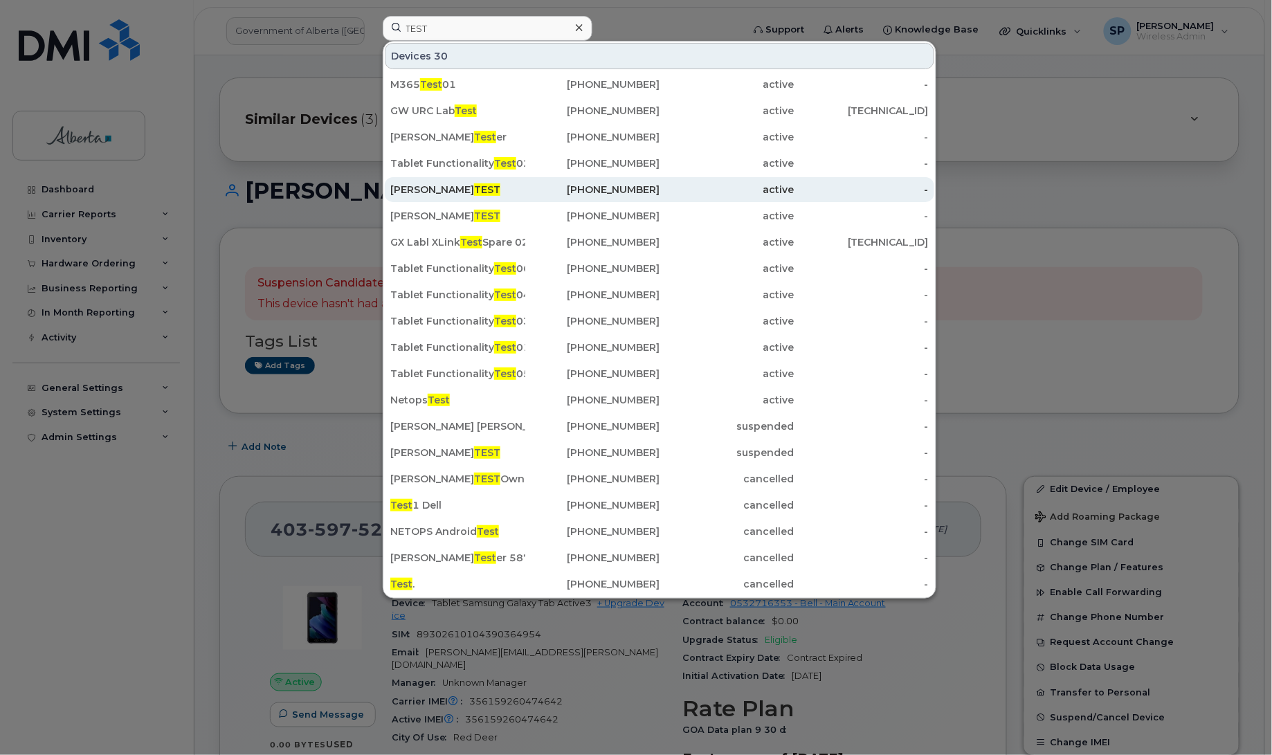
click at [438, 192] on div "Clark Kent TEST" at bounding box center [457, 190] width 135 height 14
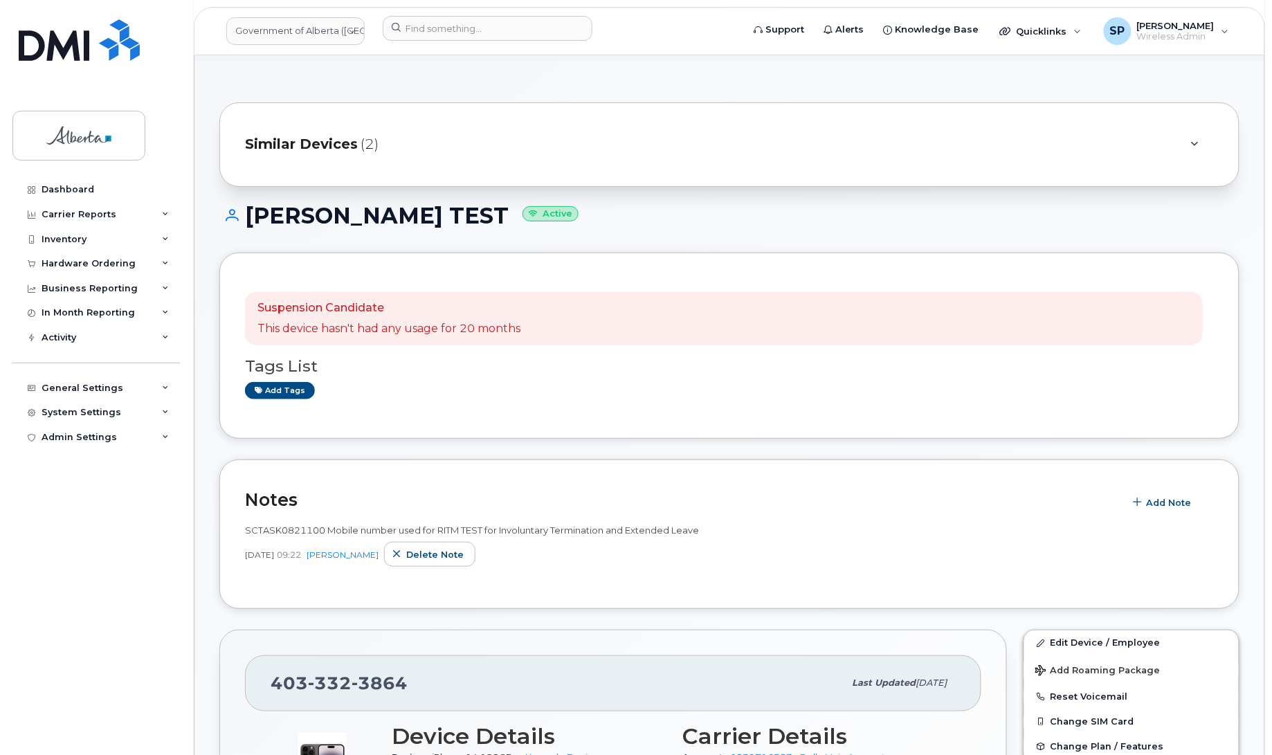
scroll to position [30, 0]
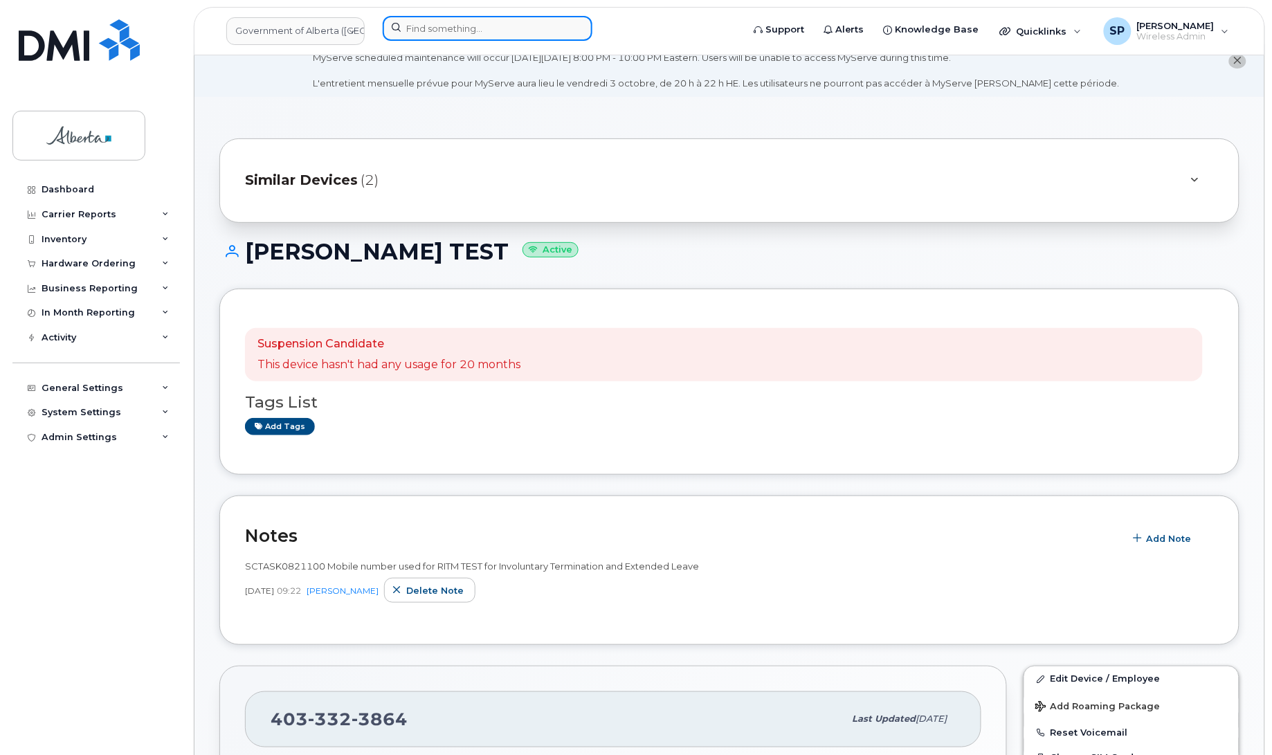
click at [453, 23] on input at bounding box center [488, 28] width 210 height 25
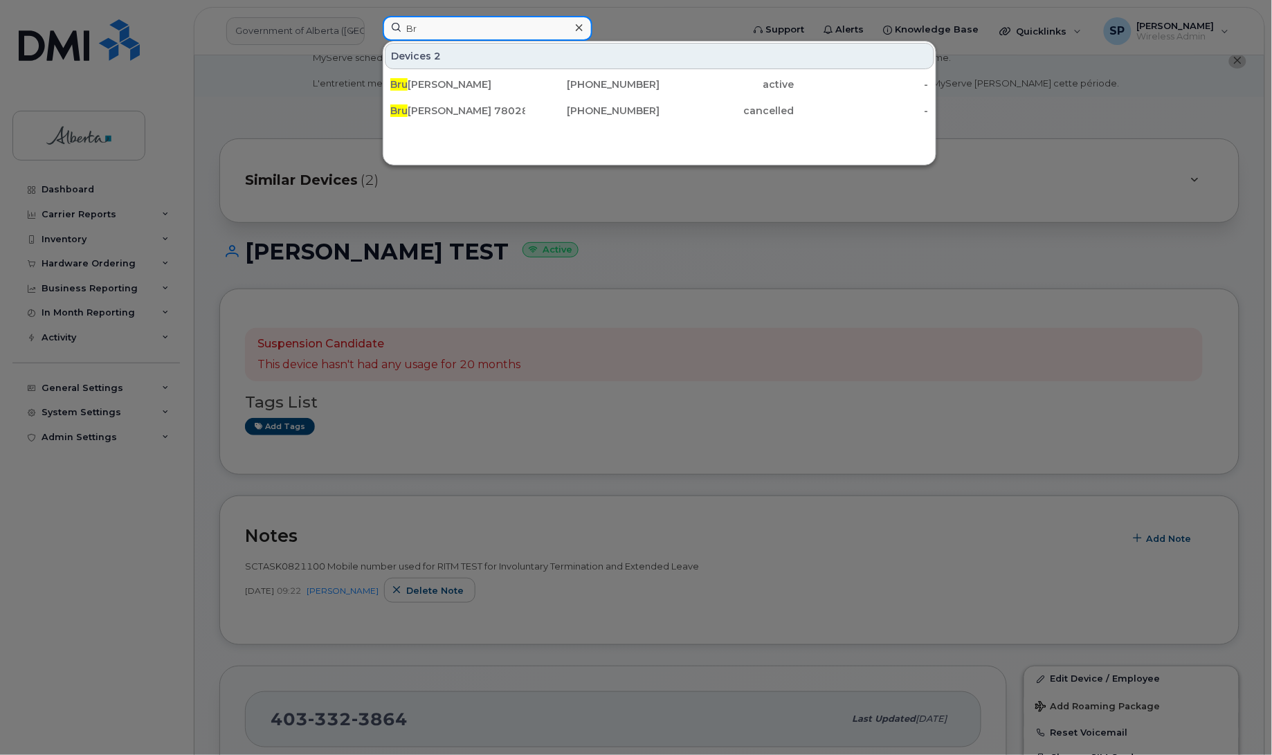
type input "B"
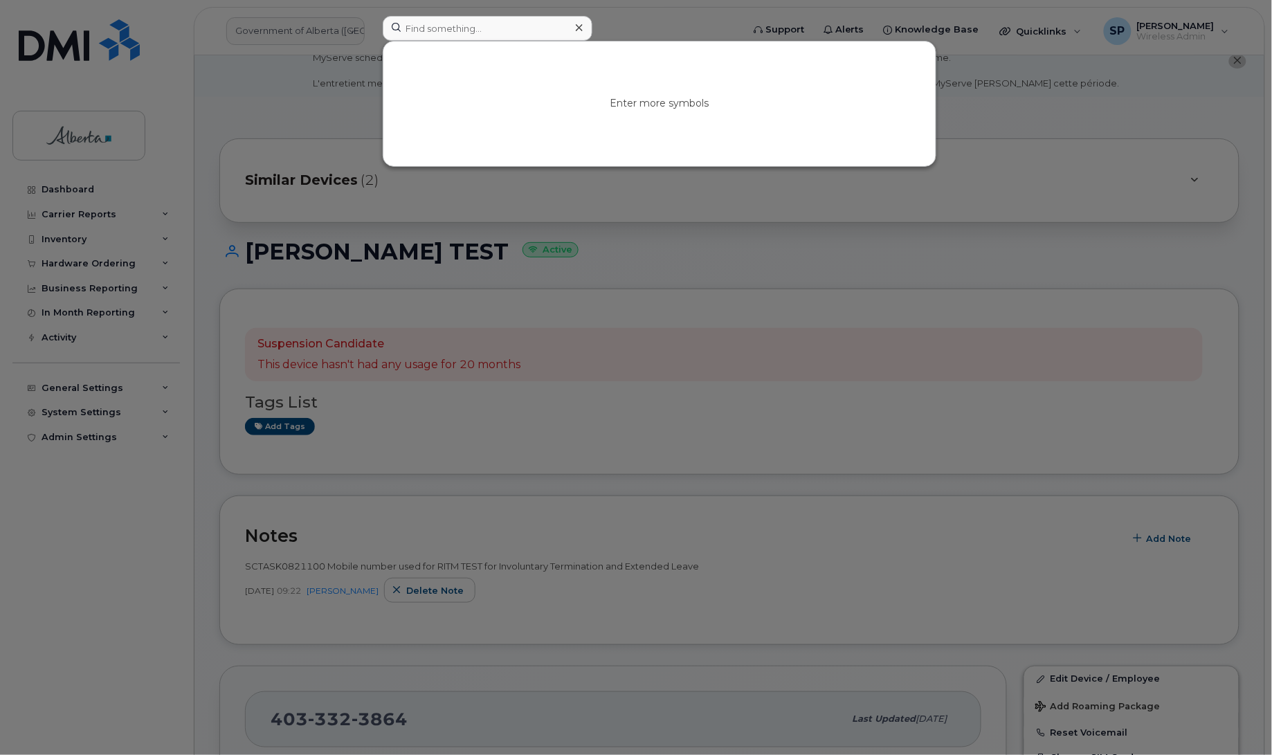
click at [997, 112] on div at bounding box center [636, 377] width 1272 height 755
